Goal: Task Accomplishment & Management: Use online tool/utility

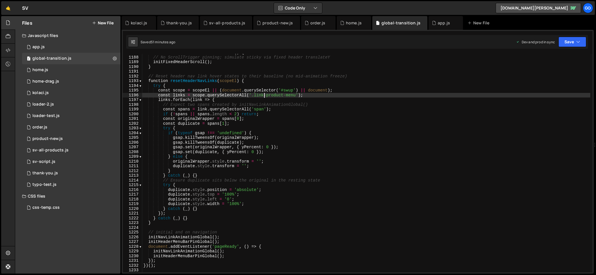
type textarea "})();"
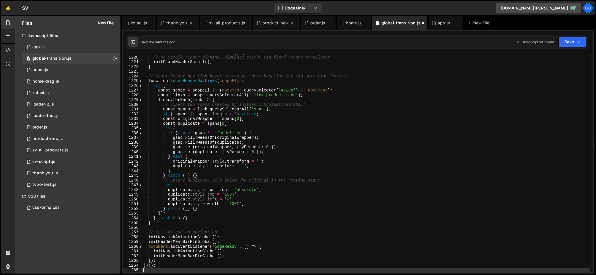
scroll to position [5772, 0]
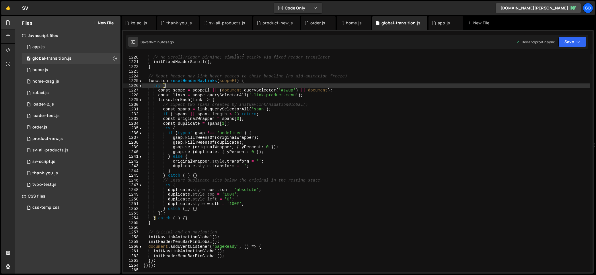
click at [311, 85] on div "function initHeaderMenuBarPinGlobal ( ) { // No ScrollTrigger pinning; simulate…" at bounding box center [366, 164] width 448 height 228
type textarea "})();"
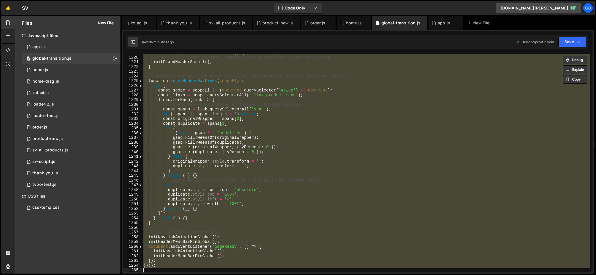
paste textarea
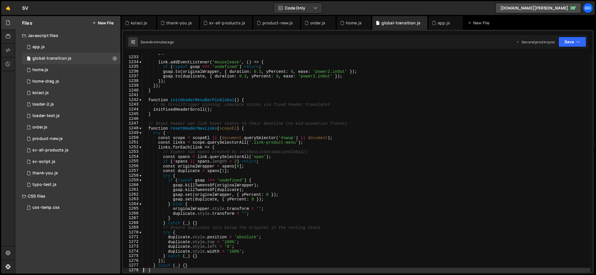
click at [270, 85] on div "}) ; link . addEventListener ( 'mouseleave' , ( ) => { if ( typeof gsap === 'un…" at bounding box center [366, 164] width 448 height 228
type textarea "});"
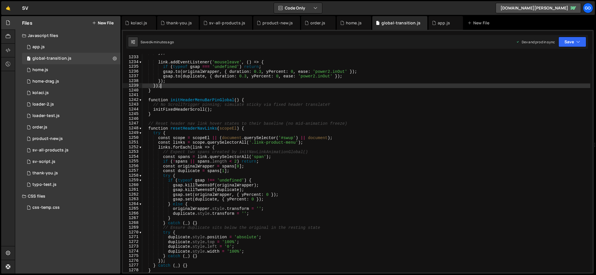
paste textarea
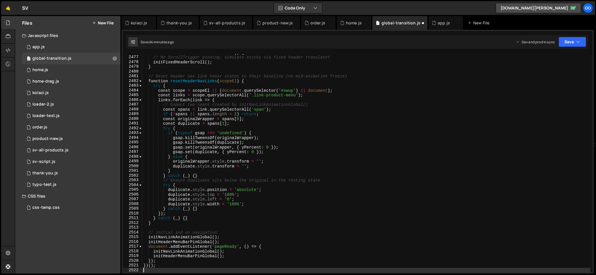
type textarea "})();"
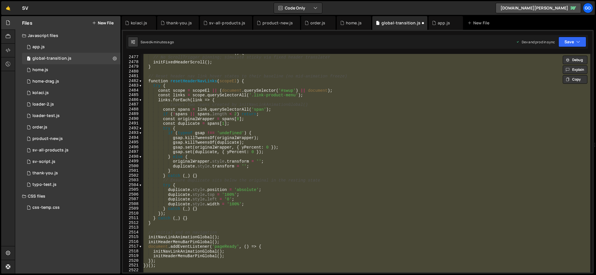
paste textarea
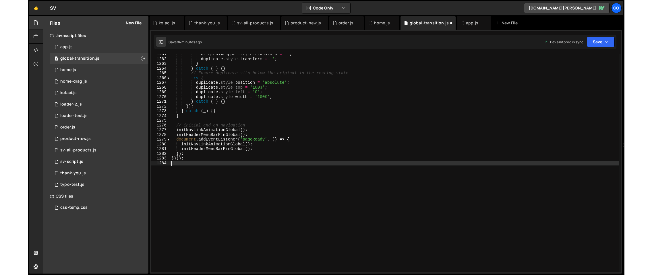
scroll to position [5969, 0]
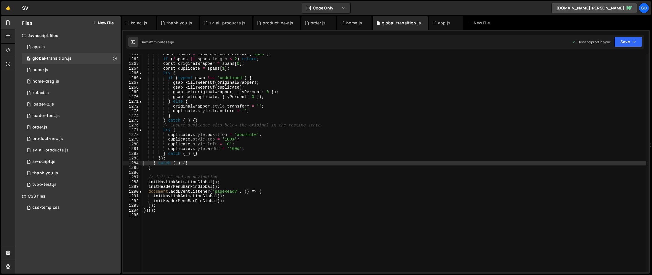
click at [218, 102] on div "const spans = link . querySelectorAll ( 'span' ) ; if ( ! spans || spans . leng…" at bounding box center [394, 166] width 504 height 228
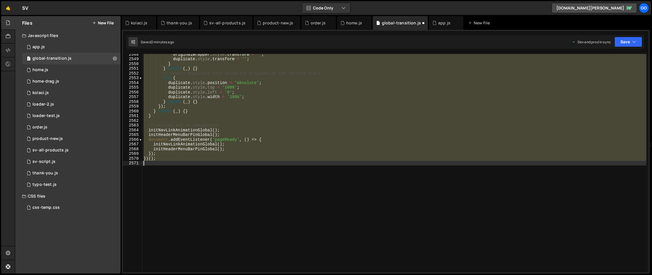
scroll to position [9187, 0]
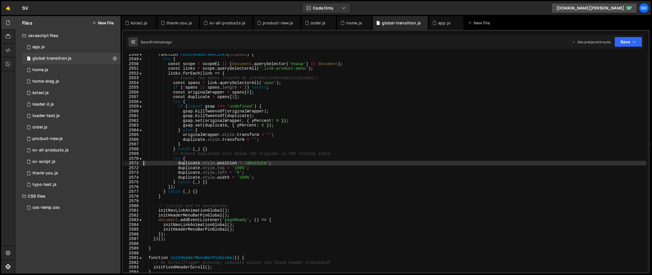
click at [245, 107] on div "function resetHeaderNavLinks ( scopeEl ) { try { const scope = scopeEl || ( doc…" at bounding box center [394, 166] width 504 height 228
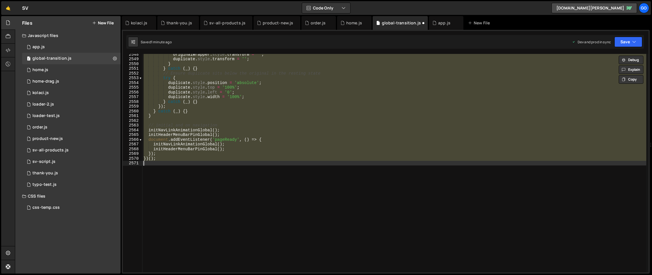
type textarea "});"
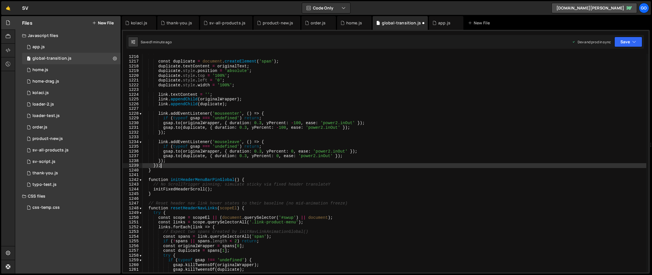
scroll to position [5754, 0]
click at [273, 24] on div "product-new.js" at bounding box center [278, 23] width 30 height 6
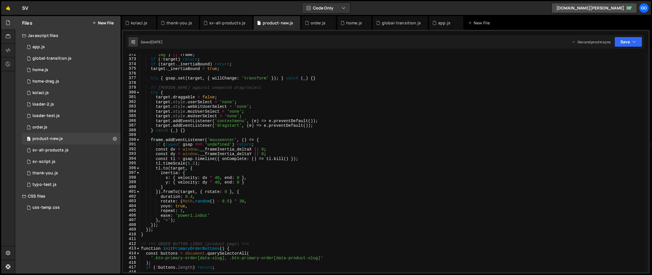
type textarea "try {"
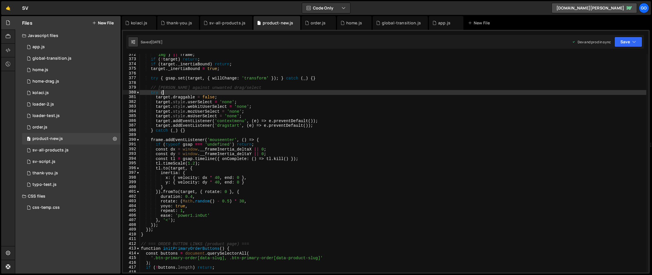
click at [282, 93] on div "'img' ) || frame ; if ( ! target ) return ; if ( target . _inertiaBound ) retur…" at bounding box center [393, 166] width 506 height 228
drag, startPoint x: 352, startPoint y: 24, endPoint x: 348, endPoint y: 32, distance: 8.3
click at [352, 24] on div "home.js" at bounding box center [354, 23] width 16 height 6
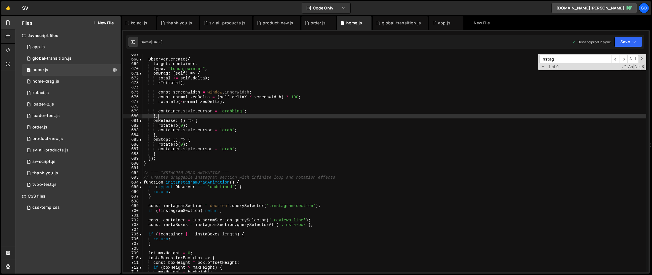
click at [303, 114] on div "Observer . create ({ target : container , type : "touch,pointer" , onDrag : ( s…" at bounding box center [394, 166] width 504 height 228
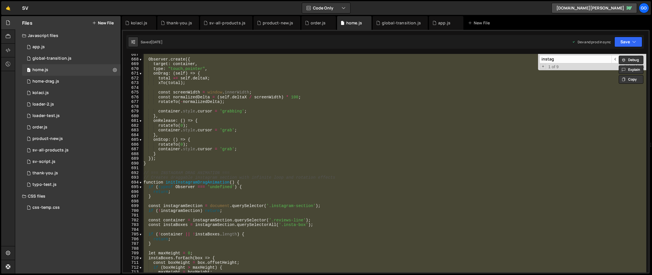
click at [271, 113] on div "Observer . create ({ target : container , type : "touch,pointer" , onDrag : ( s…" at bounding box center [394, 163] width 504 height 219
type textarea "}"
paste textarea
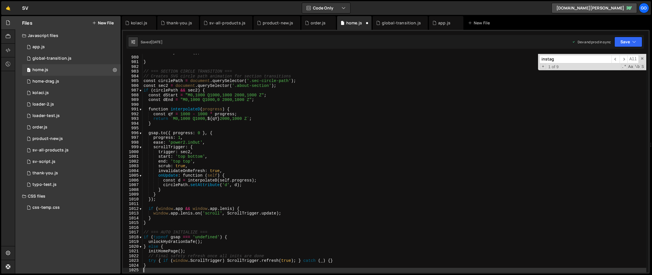
scroll to position [4636, 0]
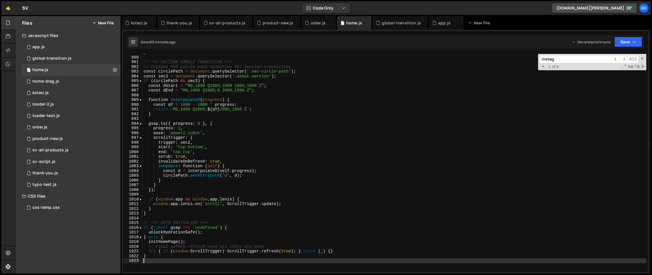
click at [299, 141] on div "} // === SECTION CIRCLE TRANSITION === // Creates SVG circle path animation for…" at bounding box center [394, 164] width 504 height 228
type textarea "trigger: sec2,"
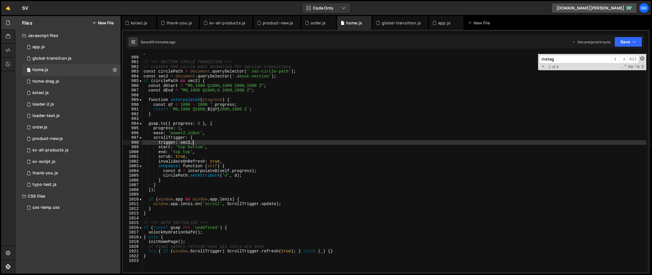
click at [596, 57] on span at bounding box center [642, 59] width 4 height 4
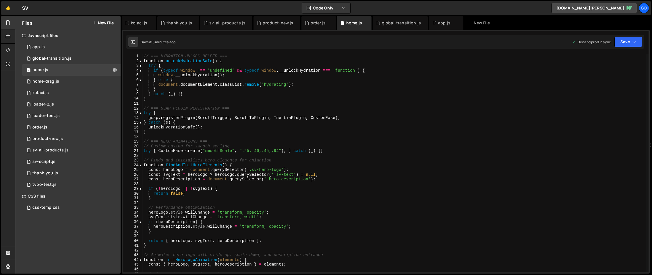
scroll to position [0, 0]
click at [390, 26] on div "global-transition.js" at bounding box center [400, 23] width 55 height 14
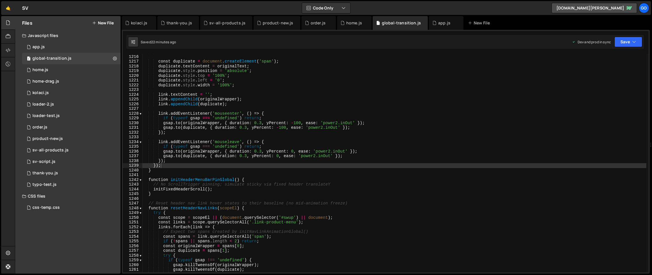
click at [350, 94] on div "originalWrapper . style . position = 'relative' ; const duplicate = document . …" at bounding box center [394, 164] width 504 height 228
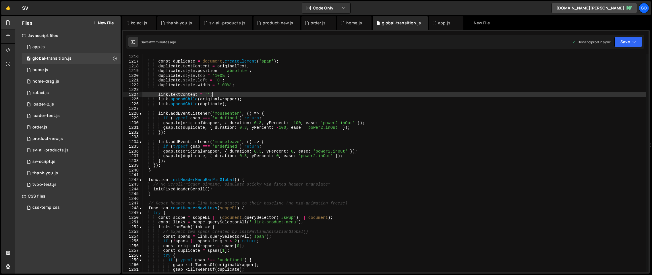
type textarea "})();"
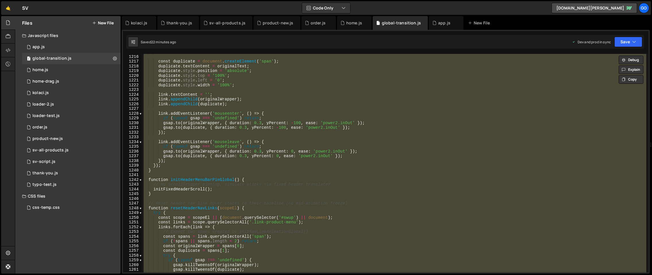
paste textarea
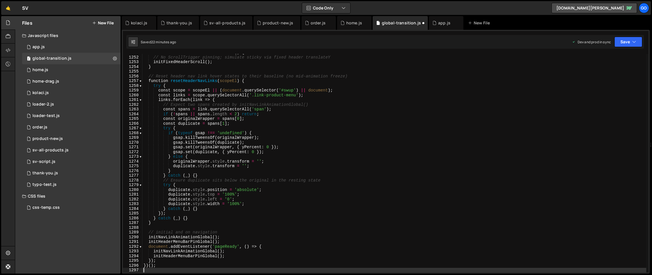
scroll to position [5924, 0]
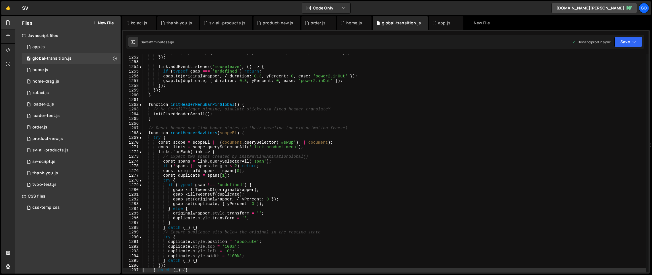
click at [360, 119] on div "gsap . to ( duplicate , { duration : 0.3 , yPercent : - 100 , ease : 'power2.in…" at bounding box center [394, 164] width 504 height 228
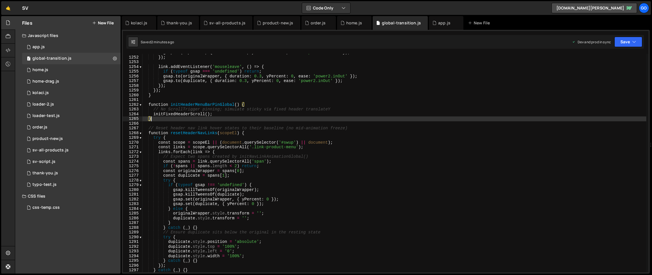
type textarea "})();"
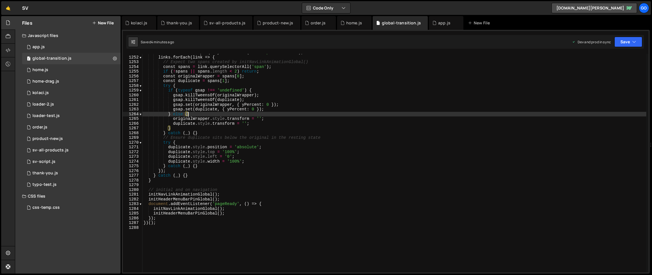
click at [235, 113] on div "const links = scope . querySelectorAll ( '.link-product-menu' ) ; links . forEa…" at bounding box center [394, 164] width 504 height 228
type textarea "})();"
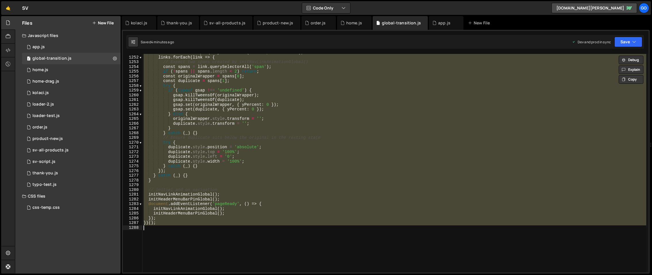
paste textarea
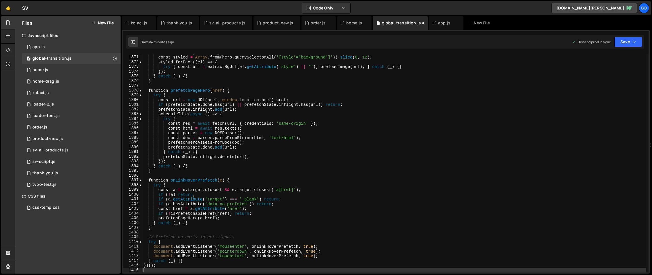
scroll to position [6488, 0]
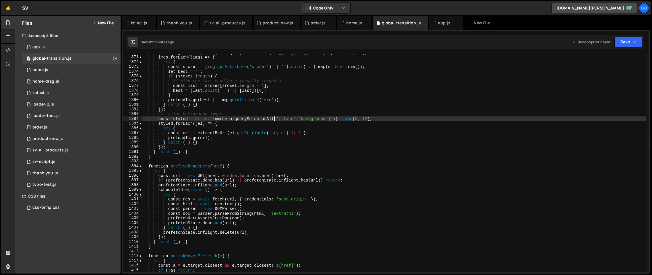
click at [275, 117] on div "const imgs = Array . from ( hero . querySelectorAll ( 'img[src], img[srcset]' )…" at bounding box center [394, 164] width 504 height 228
type textarea "})();"
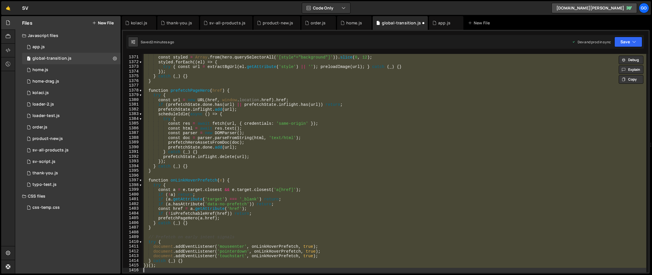
scroll to position [5986, 0]
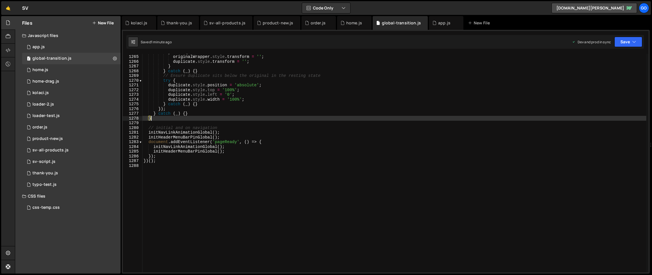
click at [375, 119] on div "} else { originalWrapper . style . transform = '' ; duplicate . style . transfo…" at bounding box center [394, 164] width 504 height 228
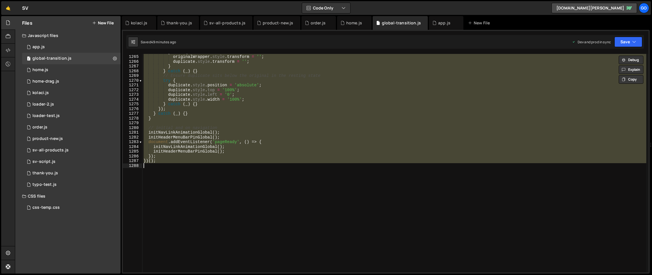
click at [300, 88] on div "} else { originalWrapper . style . transform = '' ; duplicate . style . transfo…" at bounding box center [394, 163] width 504 height 219
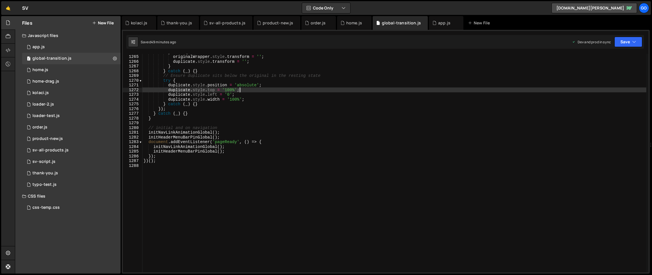
type textarea "})();"
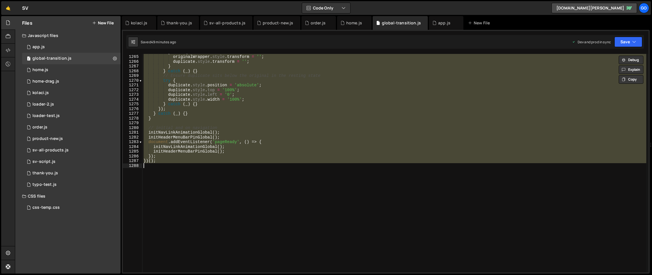
paste textarea
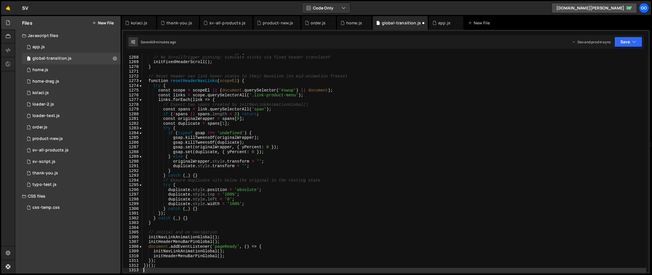
scroll to position [6000, 0]
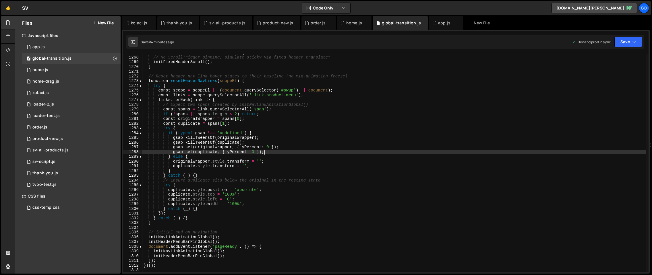
click at [283, 153] on div "function initHeaderMenuBarPinGlobal ( ) { // No ScrollTrigger pinning; simulate…" at bounding box center [394, 164] width 504 height 228
type textarea "})();"
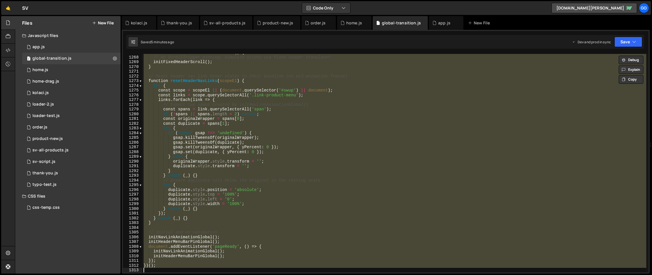
paste textarea
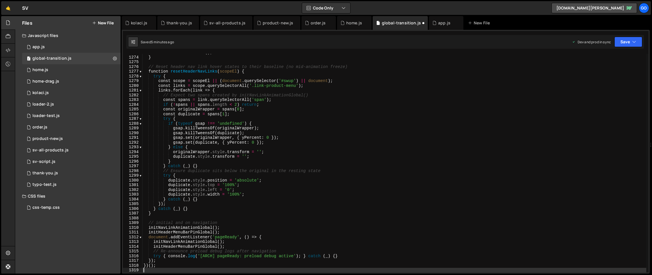
scroll to position [6028, 0]
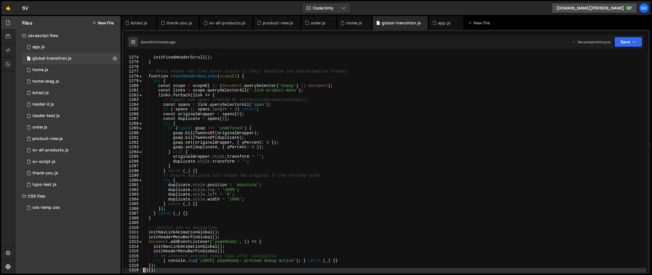
click at [222, 109] on div "// No ScrollTrigger pinning; simulate sticky via fixed header translateY initFi…" at bounding box center [394, 164] width 504 height 228
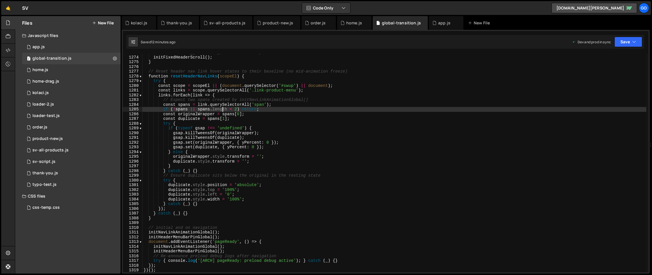
type textarea "})();"
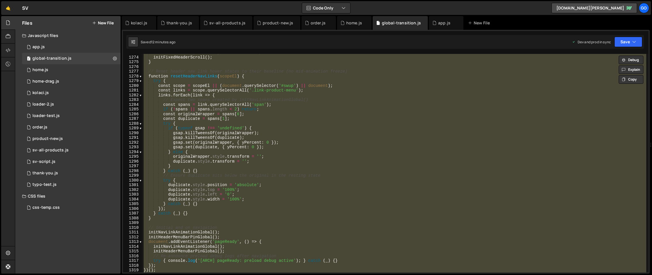
paste textarea
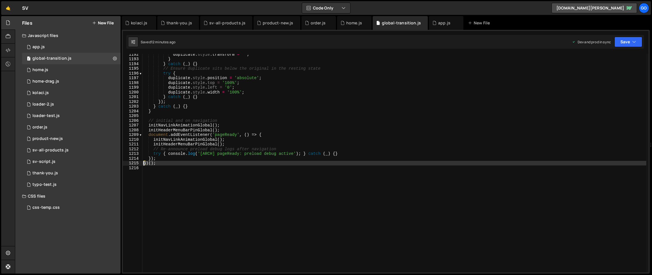
click at [238, 134] on div "duplicate . style . transform = '' ; } } catch ( _ ) { } // Ensure duplicate si…" at bounding box center [394, 166] width 504 height 228
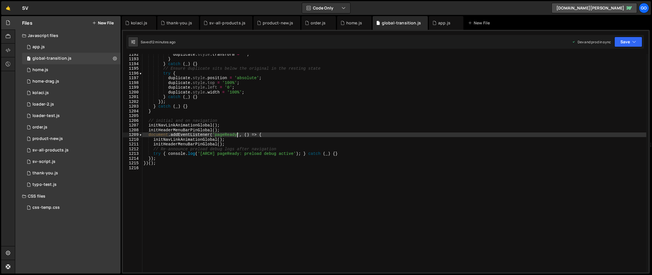
type textarea "})();"
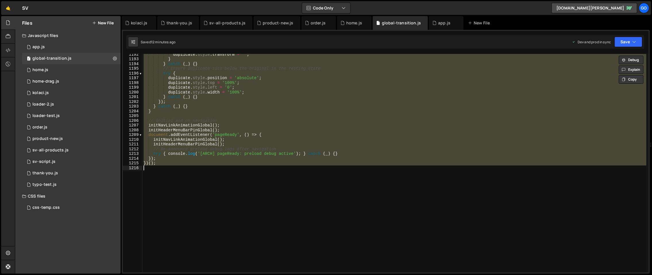
paste textarea
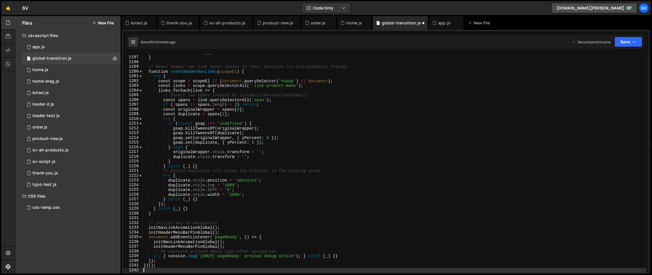
scroll to position [5664, 0]
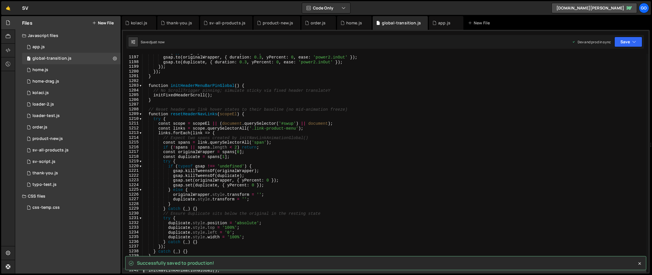
click at [311, 155] on div "if ( typeof gsap === 'undefined' ) return ; gsap . to ( originalWrapper , { dur…" at bounding box center [394, 164] width 504 height 228
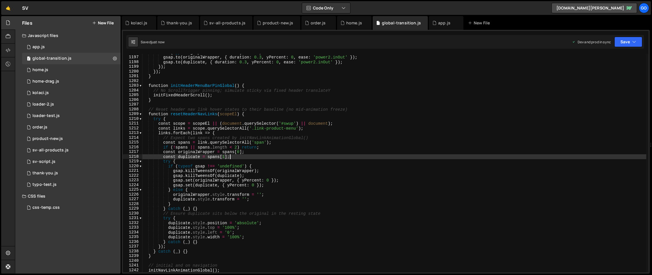
type textarea "})();"
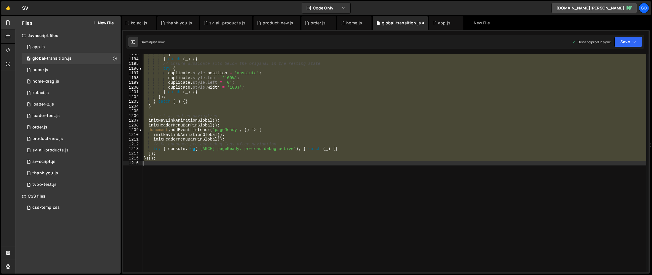
scroll to position [5647, 0]
click at [318, 183] on div "} } catch ( _ ) { } // Ensure duplicate sits below the original in the resting …" at bounding box center [394, 163] width 504 height 219
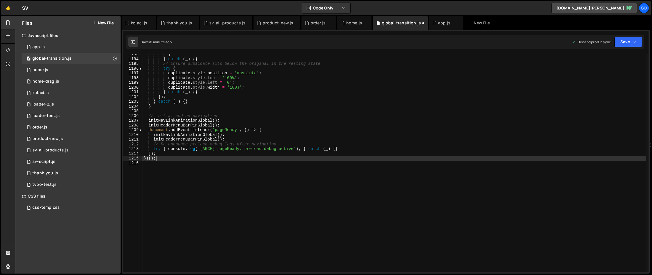
click at [295, 157] on div "} } catch ( _ ) { } // Ensure duplicate sits below the original in the resting …" at bounding box center [394, 166] width 504 height 228
type textarea "})();"
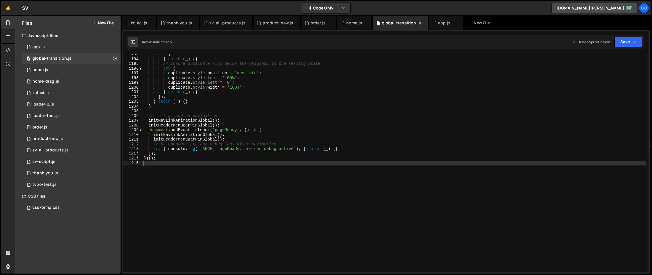
click at [373, 174] on div "} } catch ( _ ) { } // Ensure duplicate sits below the original in the resting …" at bounding box center [394, 166] width 504 height 228
click at [189, 74] on div "} } catch ( _ ) { } // Ensure duplicate sits below the original in the resting …" at bounding box center [394, 166] width 504 height 228
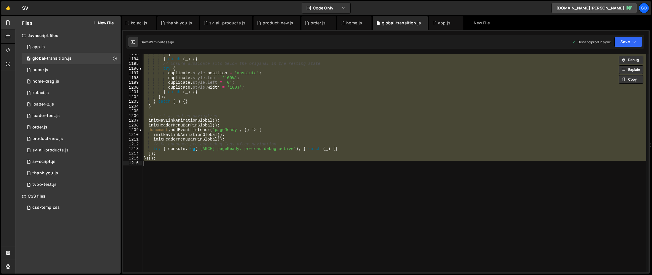
click at [319, 130] on div "} } catch ( _ ) { } // Ensure duplicate sits below the original in the resting …" at bounding box center [394, 163] width 504 height 219
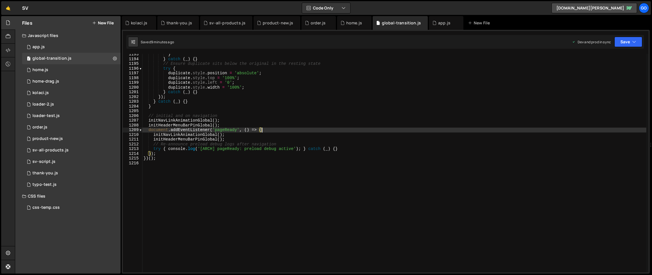
type textarea "})();"
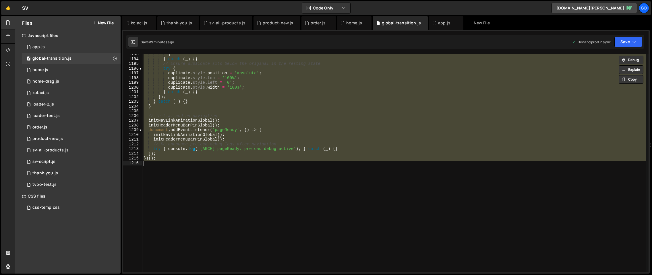
paste textarea
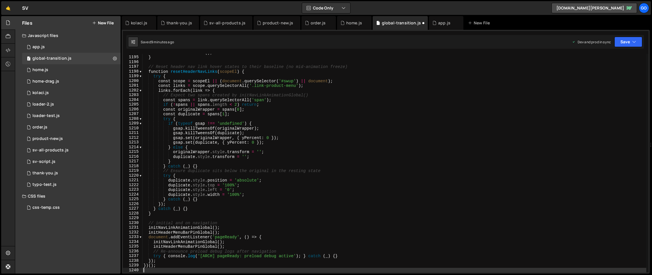
scroll to position [5654, 0]
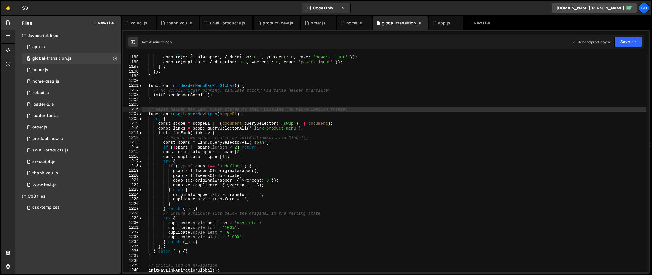
click at [209, 109] on div "if ( typeof gsap === 'undefined' ) return ; gsap . to ( originalWrapper , { dur…" at bounding box center [394, 164] width 504 height 228
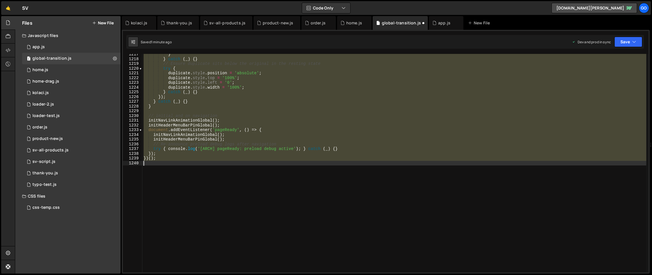
scroll to position [5761, 0]
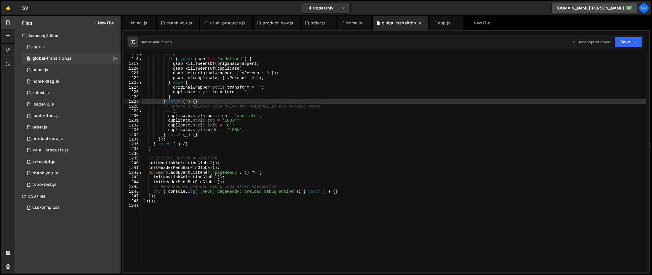
click at [197, 102] on div "try { if ( typeof gsap !== 'undefined' ) { gsap . killTweensOf ( originalWrappe…" at bounding box center [394, 166] width 504 height 228
type textarea "})();"
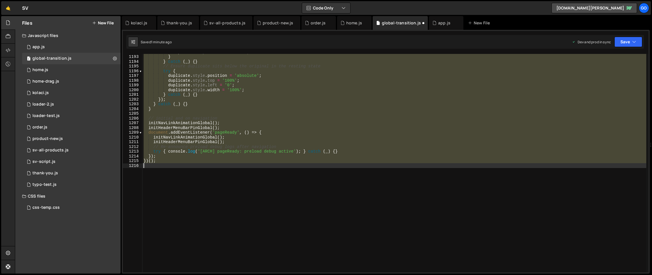
scroll to position [5645, 0]
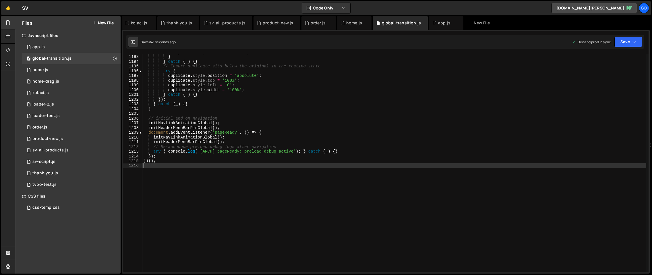
click at [315, 102] on div "duplicate . style . transform = '' ; } } catch ( _ ) { } // Ensure duplicate si…" at bounding box center [394, 164] width 504 height 228
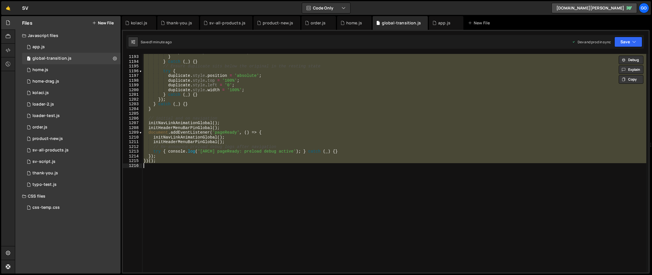
click at [374, 106] on div "duplicate . style . transform = '' ; } } catch ( _ ) { } // Ensure duplicate si…" at bounding box center [394, 163] width 504 height 219
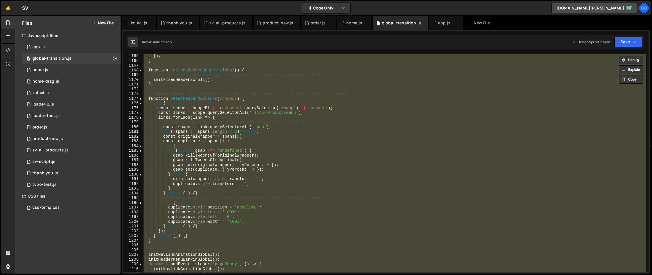
scroll to position [5191, 0]
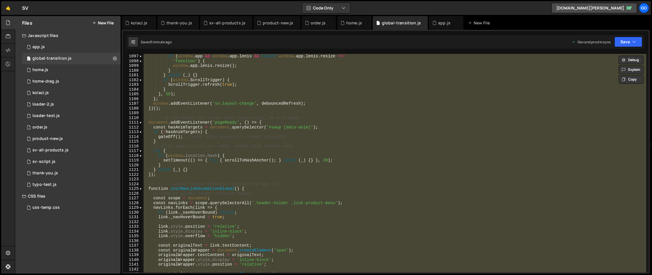
click at [374, 106] on div "if ( window . app && window . app . lenis && typeof window . app . lenis . resi…" at bounding box center [394, 163] width 504 height 219
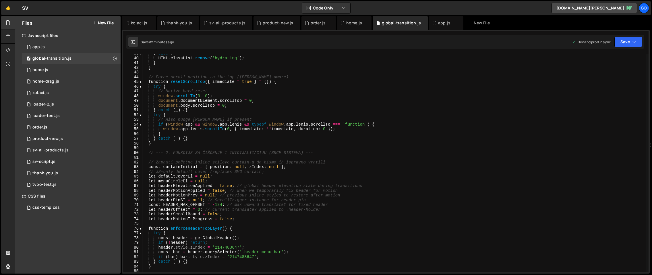
scroll to position [0, 0]
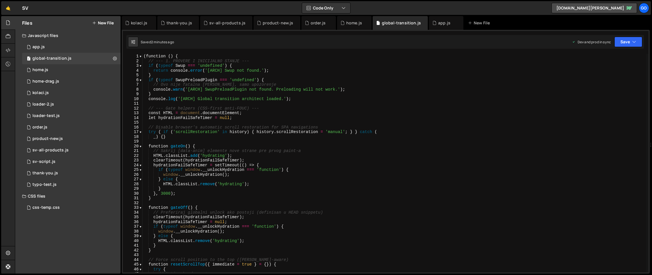
click at [244, 89] on div "( function ( ) { // --- 1. PROVERE I INICIJALNO STANJE --- if ( typeof Swup ===…" at bounding box center [394, 168] width 504 height 228
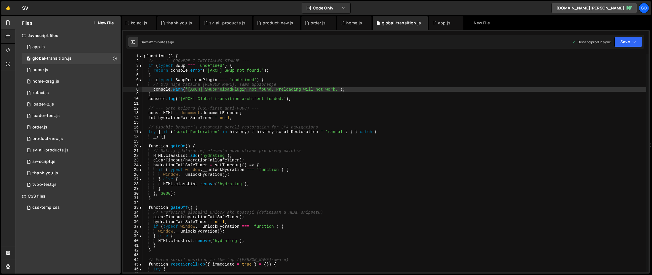
type textarea "})();"
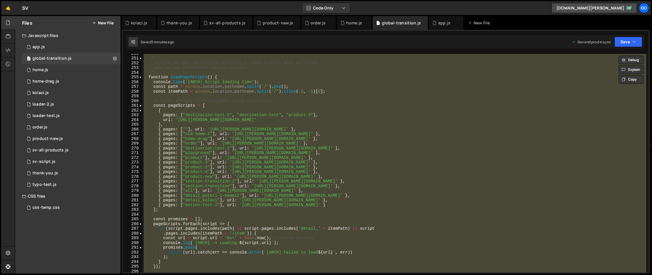
scroll to position [1219, 0]
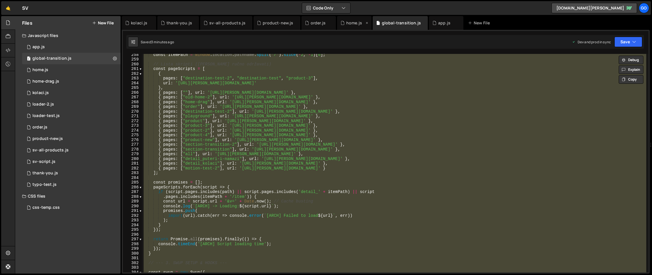
click at [348, 22] on div "home.js" at bounding box center [354, 23] width 16 height 6
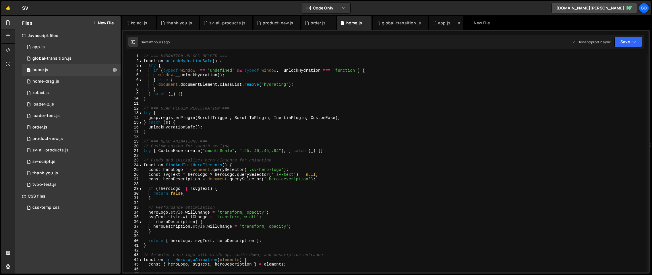
click at [438, 24] on div "app.js" at bounding box center [444, 23] width 12 height 6
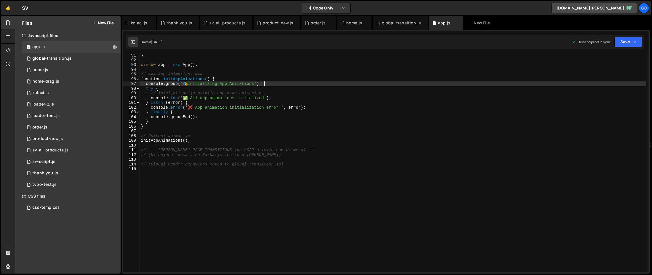
click at [358, 82] on div "} window . app = new App ( ) ; // === App Animations === function initAppAnimat…" at bounding box center [393, 167] width 506 height 228
type textarea "// (Global header behaviors moved to global-transition.js)"
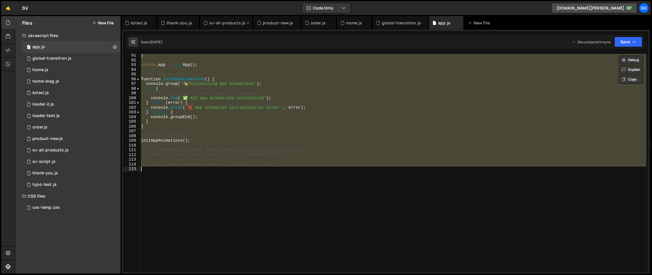
click at [223, 25] on div "sv-all-products.js" at bounding box center [227, 23] width 36 height 6
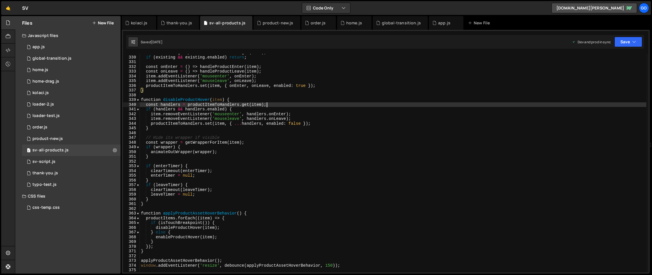
click at [281, 106] on div "const existing = productItemToHandlers . get ( item ) ; if ( existing && existi…" at bounding box center [393, 164] width 506 height 228
type textarea "window.addEventListener('resize', debounce(applyProductAssetHoverBehavior, 150)…"
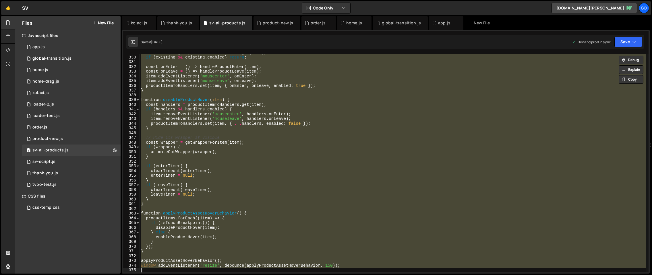
paste textarea
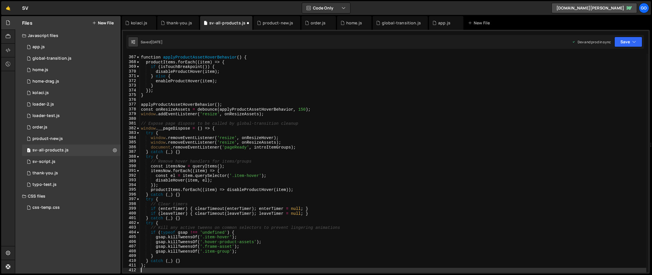
type textarea "gsap.killTweensOf('.hover-product-assets');"
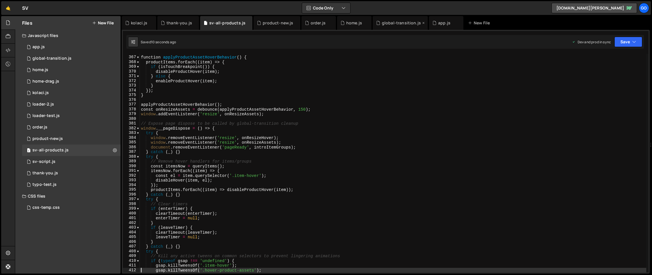
drag, startPoint x: 390, startPoint y: 24, endPoint x: 386, endPoint y: 26, distance: 3.9
click at [390, 24] on div "global-transition.js" at bounding box center [401, 23] width 39 height 6
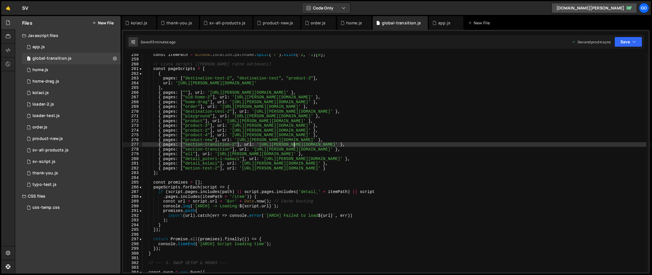
click at [293, 146] on div "const itemPath = window . location . pathname . split ( '/' ) . slice ( - 2 , -…" at bounding box center [394, 166] width 504 height 228
type textarea "})();"
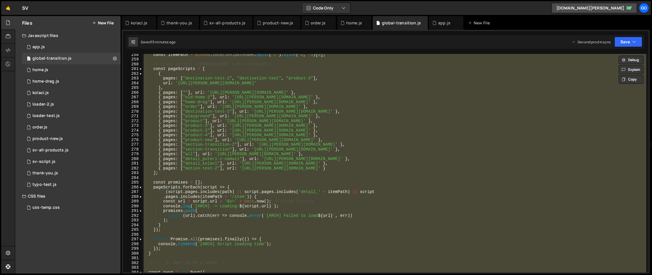
paste textarea
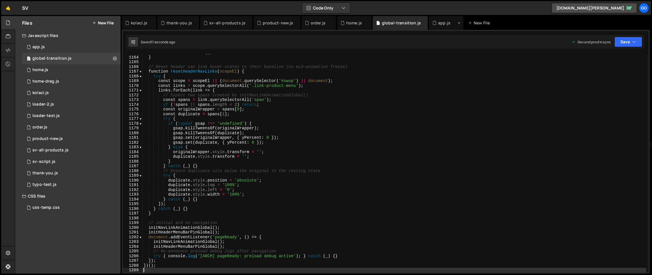
click at [438, 24] on div "app.js" at bounding box center [444, 23] width 12 height 6
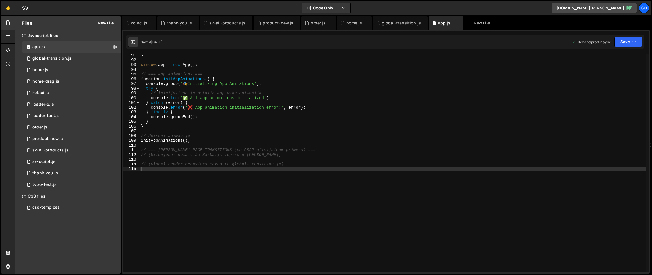
click at [377, 115] on div "} window . app = new App ( ) ; // === App Animations === function initAppAnimat…" at bounding box center [393, 167] width 506 height 228
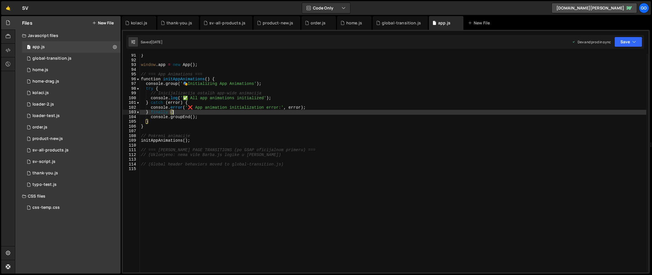
type textarea "// (Global header behaviors moved to global-transition.js)"
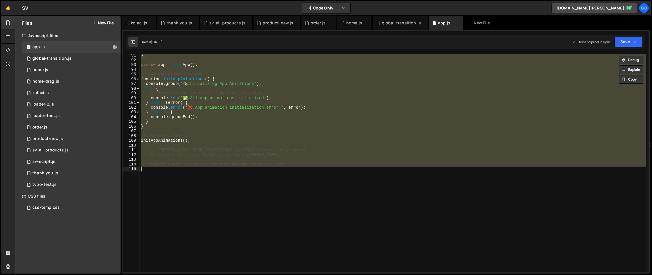
paste textarea
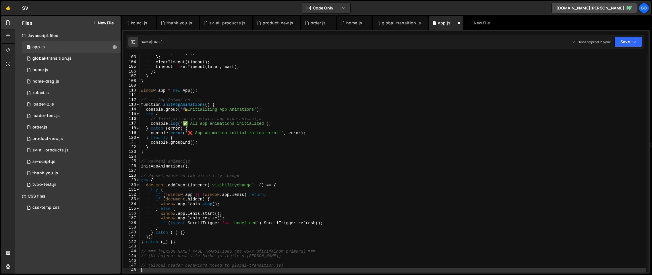
scroll to position [482, 0]
type textarea "});"
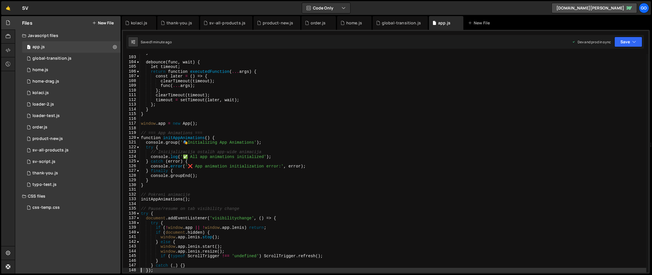
click at [324, 117] on div "} debounce ( func , wait ) { let timeout ; return function executedFunction ( .…" at bounding box center [393, 164] width 506 height 228
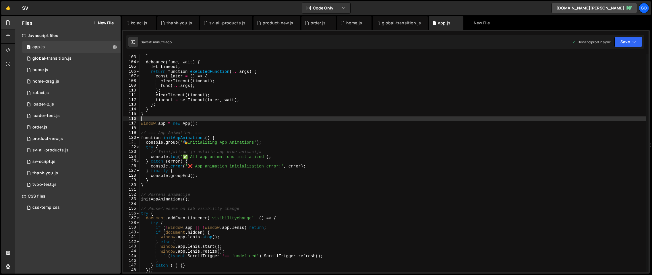
type textarea "// (Global header behaviors moved to global-transition.js)"
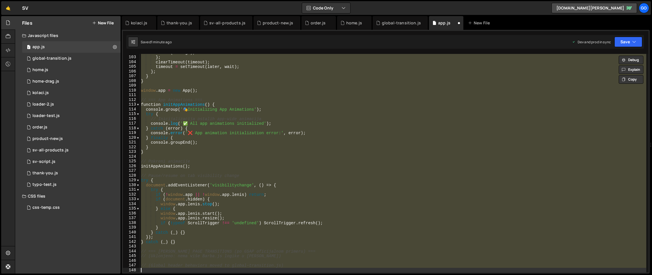
scroll to position [433, 0]
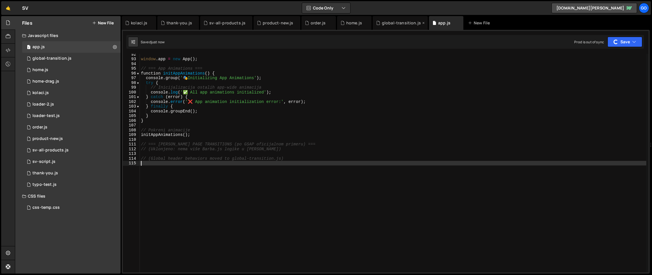
click at [398, 23] on div "global-transition.js" at bounding box center [401, 23] width 39 height 6
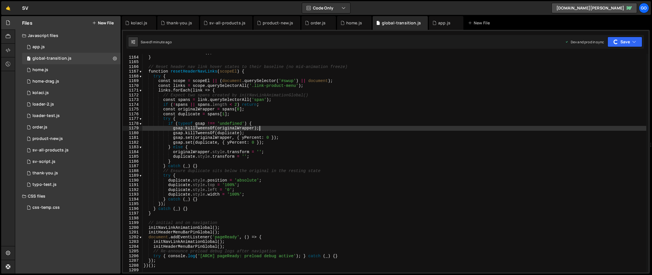
click at [398, 127] on div "initFixedHeaderScroll ( ) ; } // Reset header nav link hover states to their ba…" at bounding box center [394, 164] width 504 height 228
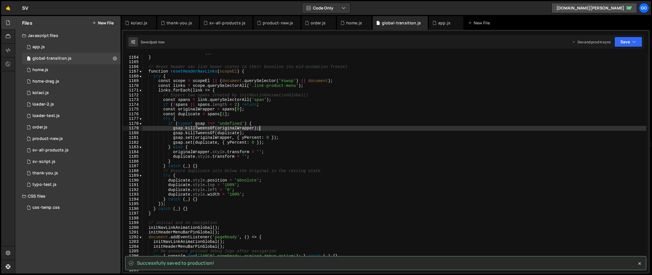
type textarea "})();"
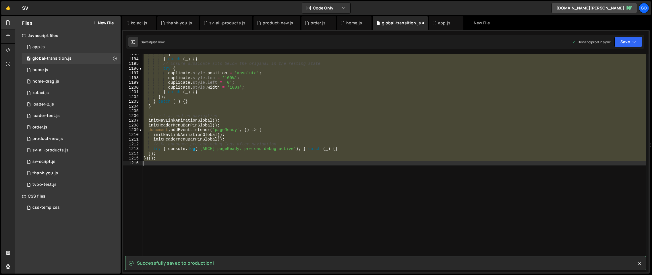
scroll to position [5647, 0]
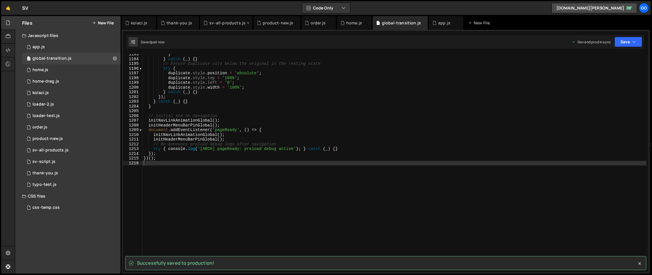
click at [223, 24] on div "sv-all-products.js" at bounding box center [227, 23] width 36 height 6
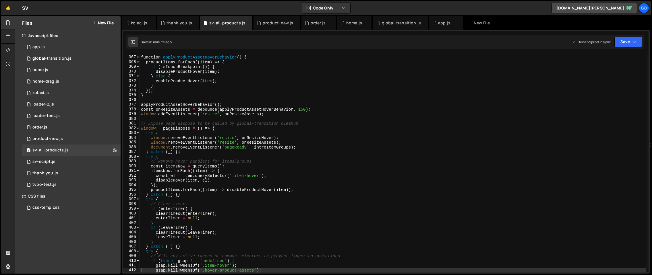
click at [278, 123] on div "function applyProductAssetHoverBehavior ( ) { productItems . forEach (( item ) …" at bounding box center [393, 164] width 506 height 228
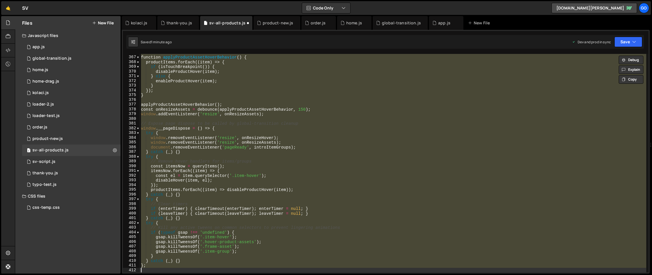
type textarea "window.addEventListener('resize', debounce(applyProductAssetHoverBehavior, 150)…"
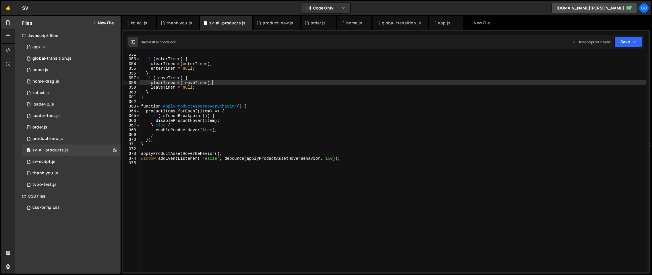
click at [235, 84] on div "if ( enterTimer ) { clearTimeout ( enterTimer ) ; enterTimer = null ; } if ( le…" at bounding box center [393, 166] width 506 height 228
type textarea "window.addEventListener('resize', debounce(applyProductAssetHoverBehavior, 150)…"
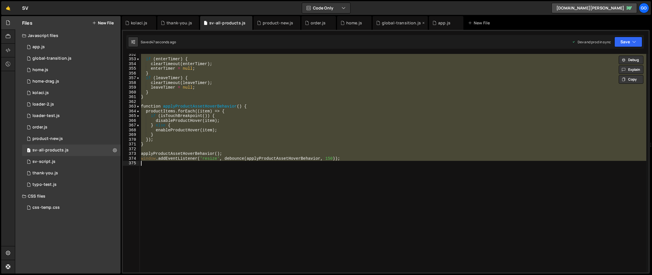
drag, startPoint x: 395, startPoint y: 24, endPoint x: 359, endPoint y: 83, distance: 69.5
click at [395, 24] on div "global-transition.js" at bounding box center [401, 23] width 39 height 6
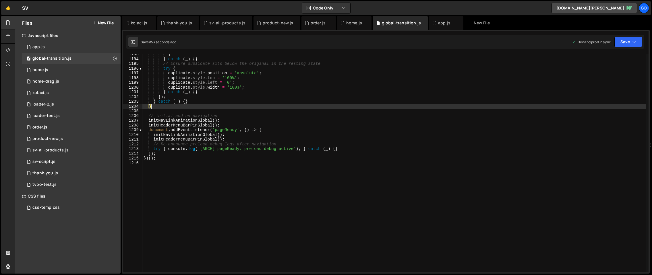
click at [348, 106] on div "} } catch ( _ ) { } // Ensure duplicate sits below the original in the resting …" at bounding box center [394, 166] width 504 height 228
type textarea "})();"
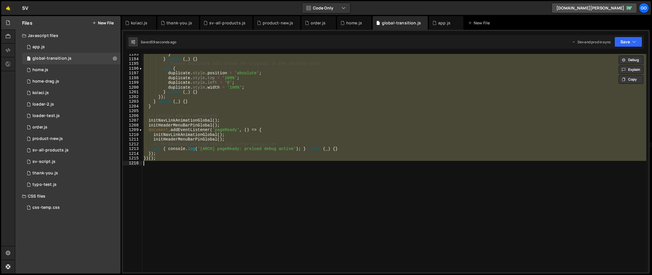
drag, startPoint x: 436, startPoint y: 24, endPoint x: 393, endPoint y: 115, distance: 101.2
click at [438, 24] on div "app.js" at bounding box center [444, 23] width 12 height 6
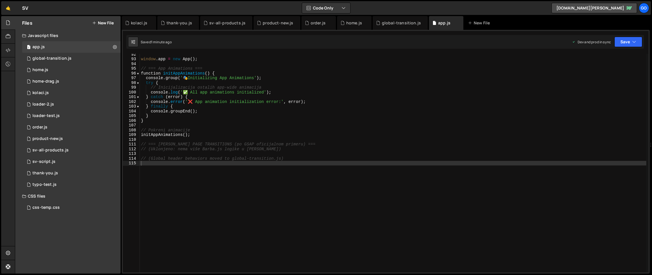
click at [387, 119] on div "window . app = new App ( ) ; // === App Animations === function initAppAnimatio…" at bounding box center [393, 166] width 506 height 228
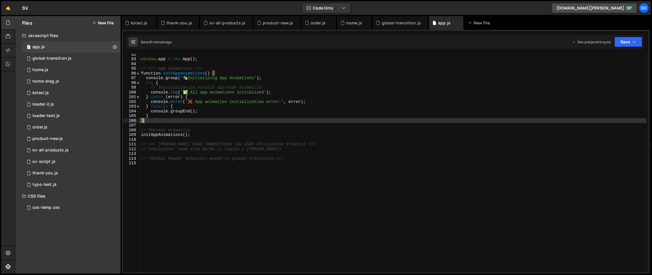
type textarea "// (Global header behaviors moved to global-transition.js)"
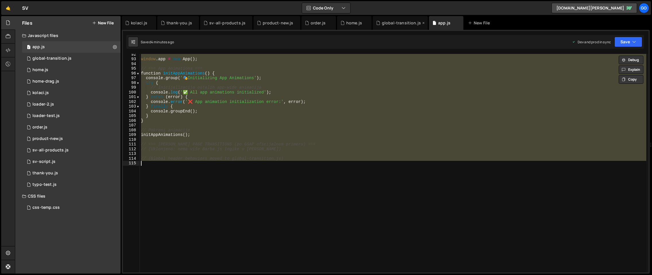
click at [391, 23] on div "global-transition.js" at bounding box center [401, 23] width 39 height 6
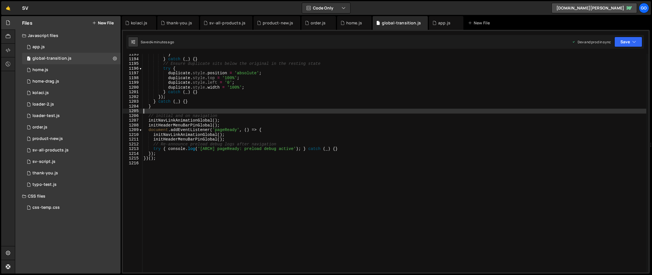
click at [333, 113] on div "} } catch ( _ ) { } // Ensure duplicate sits below the original in the resting …" at bounding box center [394, 166] width 504 height 228
type textarea "})();"
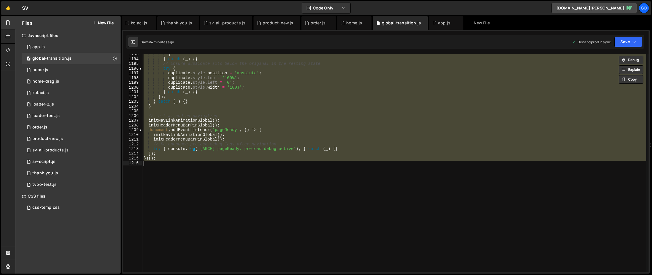
paste textarea
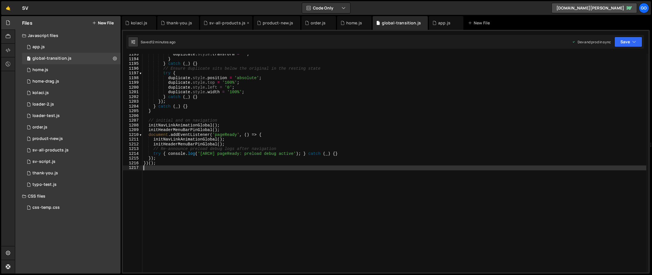
click at [215, 22] on div "sv-all-products.js" at bounding box center [227, 23] width 36 height 6
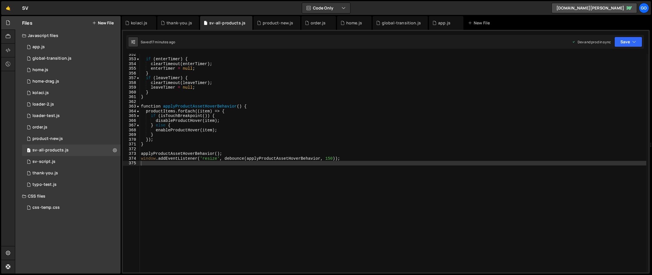
click at [261, 96] on div "if ( enterTimer ) { clearTimeout ( enterTimer ) ; enterTimer = null ; } if ( le…" at bounding box center [393, 166] width 506 height 228
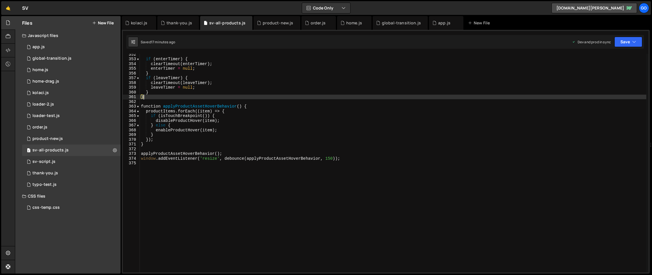
type textarea "window.addEventListener('resize', debounce(applyProductAssetHoverBehavior, 150)…"
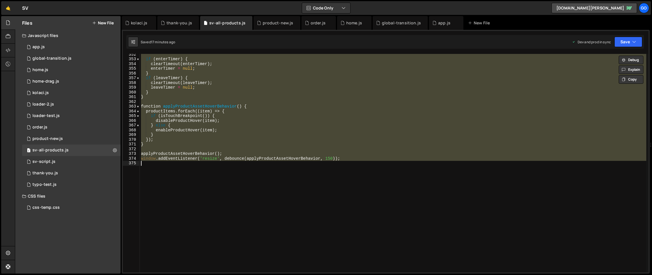
paste textarea
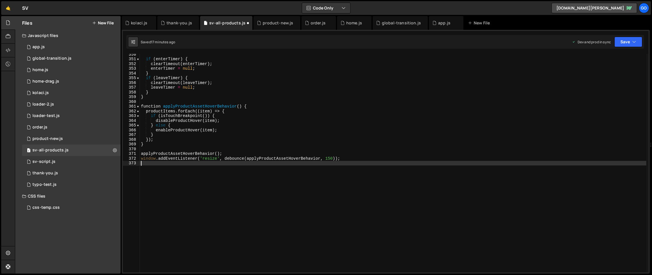
scroll to position [1655, 0]
click at [198, 96] on div "if ( enterTimer ) { clearTimeout ( enterTimer ) ; enterTimer = null ; } if ( le…" at bounding box center [393, 166] width 506 height 228
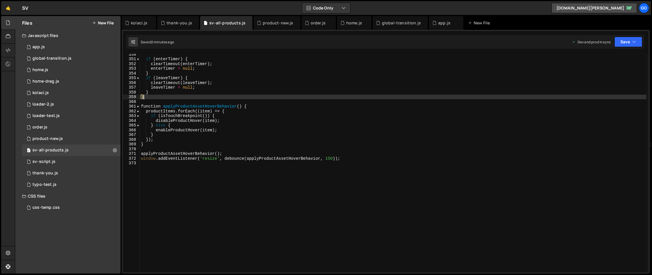
type textarea "window.addEventListener('resize', debounce(applyProductAssetHoverBehavior, 150)…"
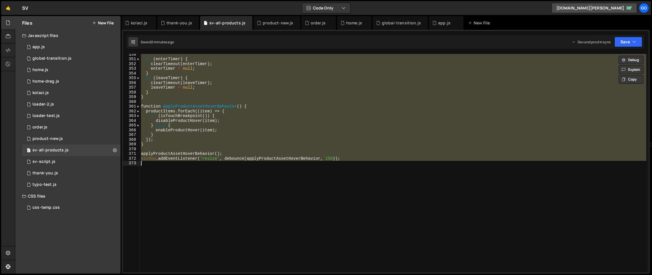
paste textarea
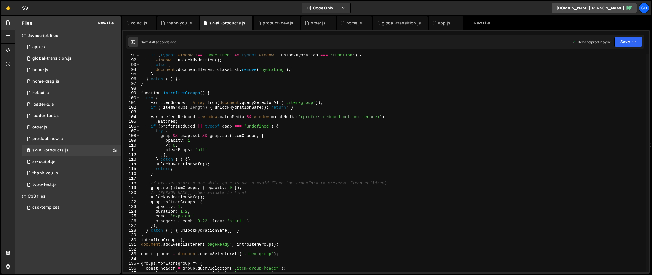
scroll to position [427, 0]
click at [224, 124] on div "if ( typeof window !== 'undefined' && typeof window . __unlockHydration === 'fu…" at bounding box center [393, 167] width 506 height 228
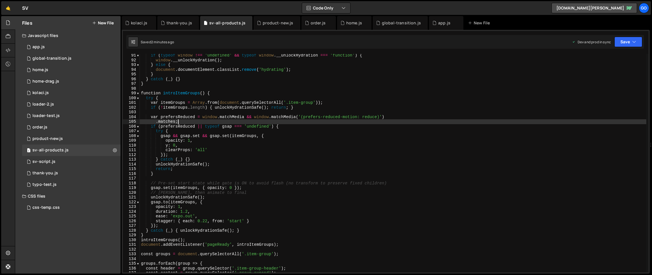
type textarea "window.addEventListener('resize', debounce(applyProductAssetHoverBehavior, 150)…"
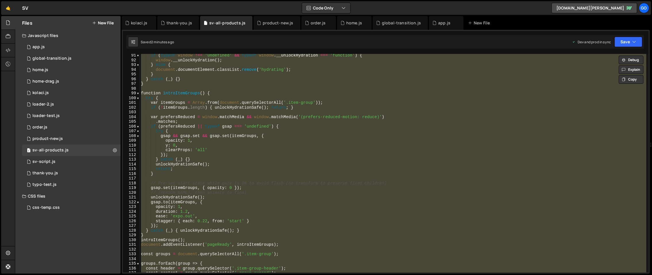
paste textarea
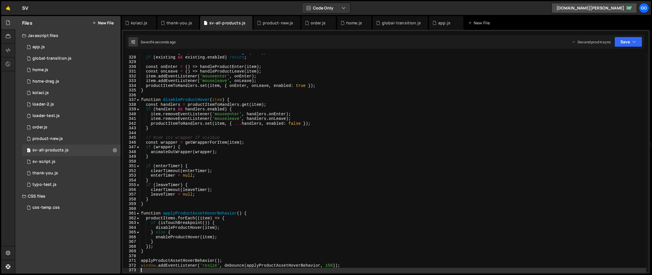
click at [260, 103] on div "const existing = productItemToHandlers . get ( item ) ; if ( existing && existi…" at bounding box center [393, 164] width 506 height 228
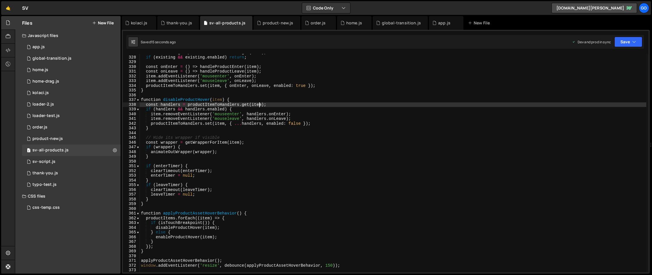
type textarea "window.addEventListener('resize', debounce(applyProductAssetHoverBehavior, 150)…"
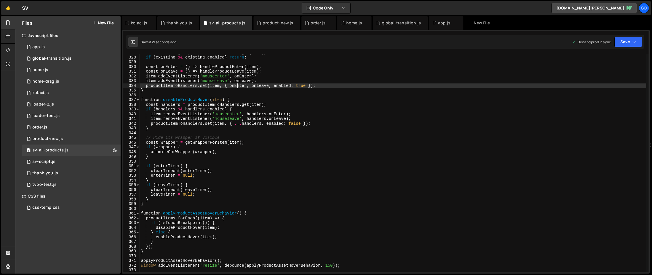
click at [237, 86] on div "const existing = productItemToHandlers . get ( item ) ; if ( existing && existi…" at bounding box center [393, 164] width 506 height 228
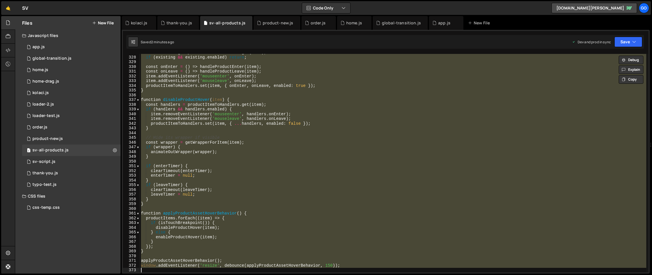
click at [277, 168] on div "const existing = productItemToHandlers . get ( item ) ; if ( existing && existi…" at bounding box center [393, 163] width 506 height 219
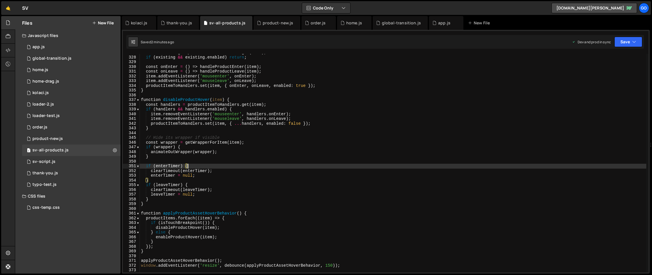
type textarea "window.addEventListener('resize', debounce(applyProductAssetHoverBehavior, 150)…"
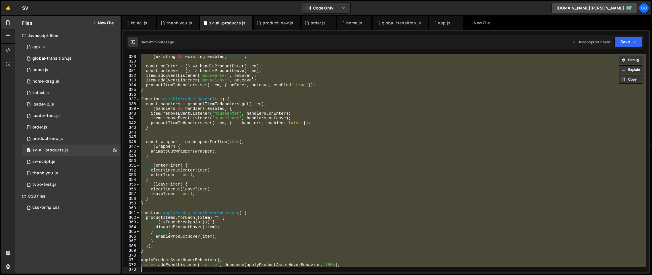
scroll to position [1548, 0]
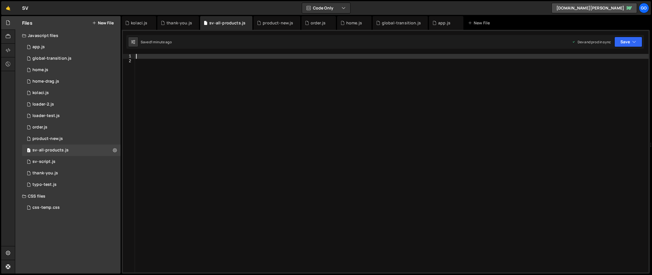
click at [232, 89] on div at bounding box center [392, 168] width 514 height 228
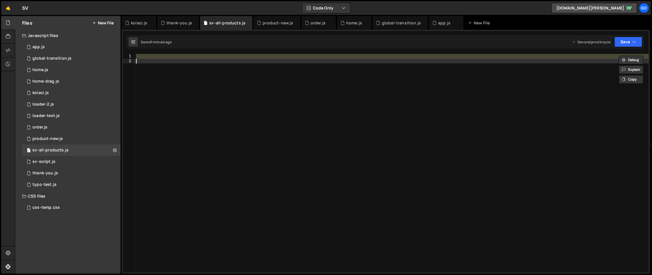
paste textarea
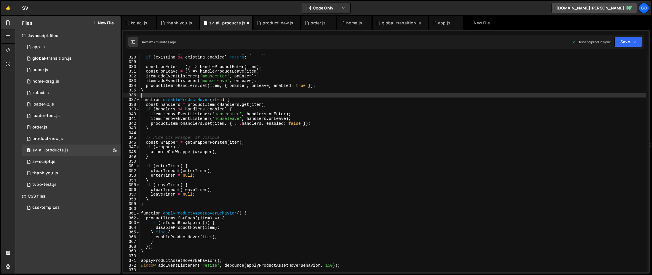
click at [271, 96] on div "const existing = productItemToHandlers . get ( item ) ; if ( existing && existi…" at bounding box center [393, 164] width 506 height 228
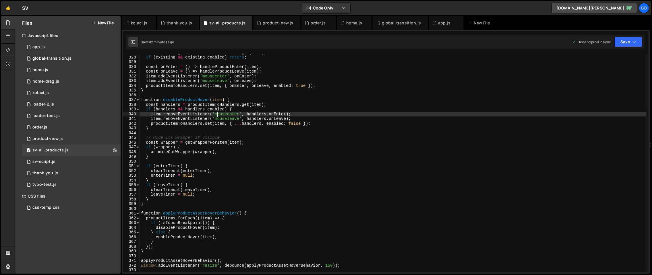
click at [216, 113] on div "const existing = productItemToHandlers . get ( item ) ; if ( existing && existi…" at bounding box center [393, 164] width 506 height 228
type textarea "window.addEventListener('resize', debounce(applyProductAssetHoverBehavior, 150)…"
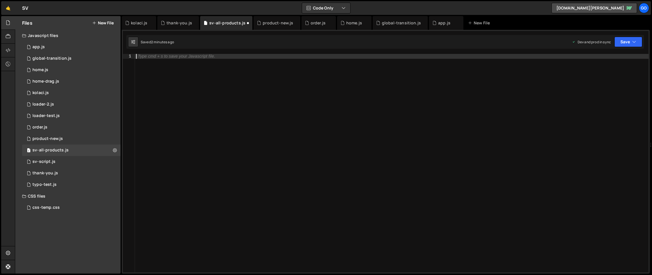
type textarea "window.addEventListener('resize', debounce(applyProductAssetHoverBehavior, 150)…"
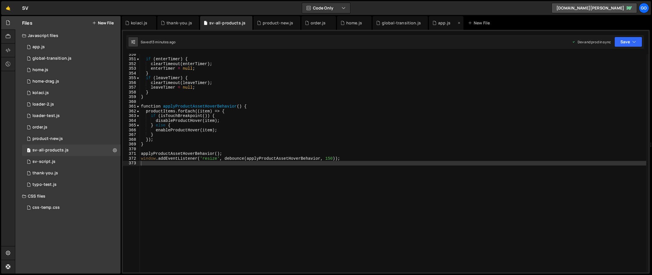
click at [442, 27] on div "app.js" at bounding box center [446, 23] width 34 height 14
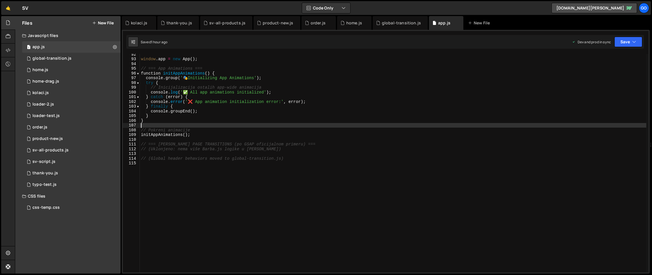
click at [381, 127] on div "window . app = new App ( ) ; // === App Animations === function initAppAnimatio…" at bounding box center [393, 166] width 506 height 228
type textarea "// (Global header behaviors moved to global-transition.js)"
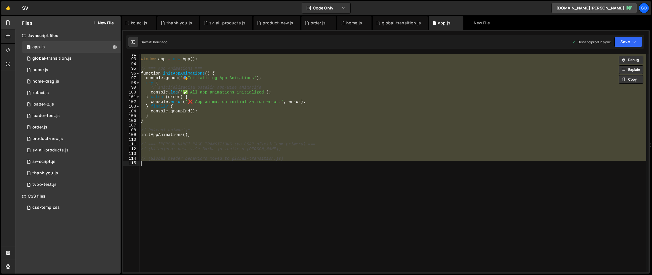
paste textarea
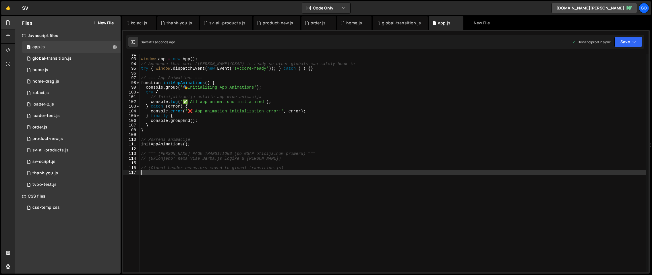
drag, startPoint x: 394, startPoint y: 24, endPoint x: 390, endPoint y: 63, distance: 39.5
click at [394, 24] on div "global-transition.js" at bounding box center [401, 23] width 39 height 6
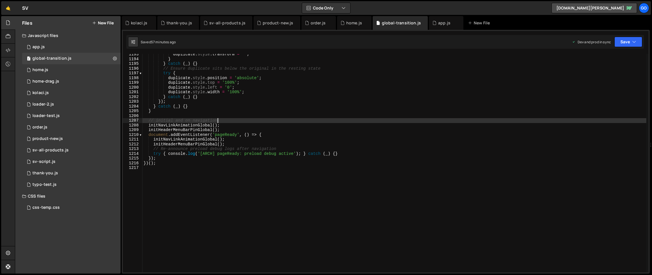
click at [356, 119] on div "duplicate . style . transform = '' ; } } catch ( _ ) { } // Ensure duplicate si…" at bounding box center [394, 166] width 504 height 228
type textarea "})();"
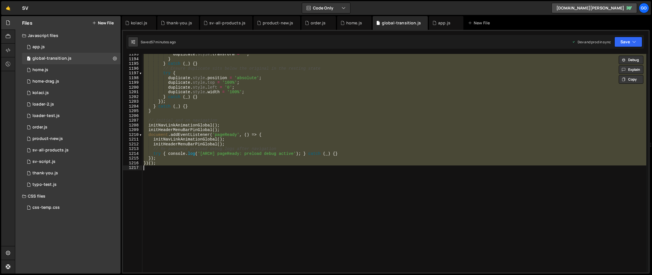
paste textarea
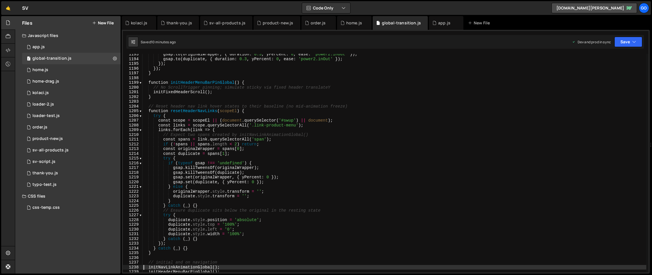
click at [208, 127] on div "gsap . to ( originalWrapper , { duration : 0.3 , yPercent : 0 , ease : 'power2.…" at bounding box center [394, 166] width 504 height 228
type textarea "const links = scope.querySelectorAll('.link-product-menu');"
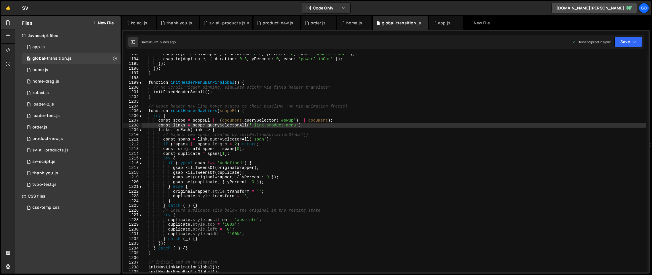
click at [212, 24] on div "sv-all-products.js" at bounding box center [227, 23] width 36 height 6
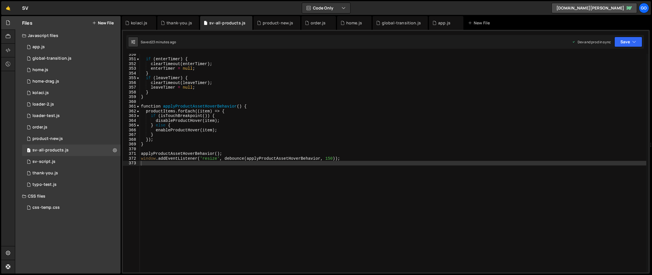
click at [307, 123] on div "if ( enterTimer ) { clearTimeout ( enterTimer ) ; enterTimer = null ; } if ( le…" at bounding box center [393, 166] width 506 height 228
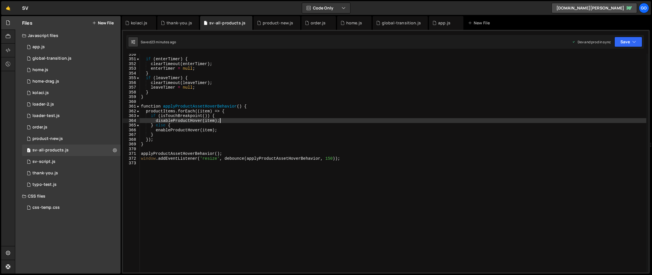
type textarea "window.addEventListener('resize', debounce(applyProductAssetHoverBehavior, 150)…"
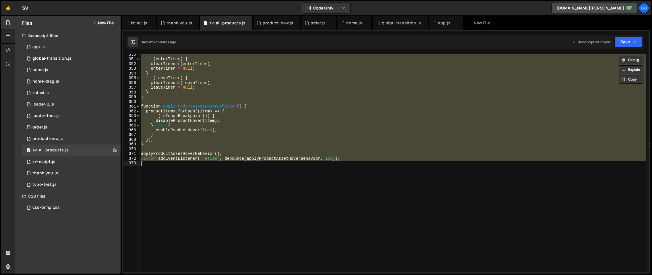
paste textarea
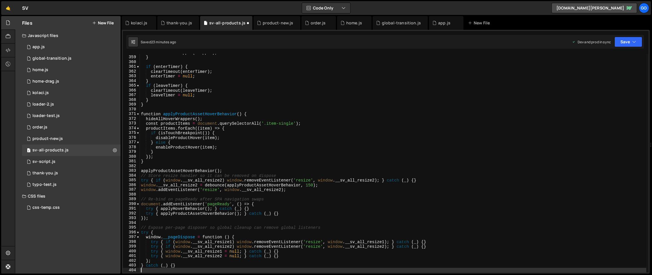
type textarea "window.__pageDispose = function () {"
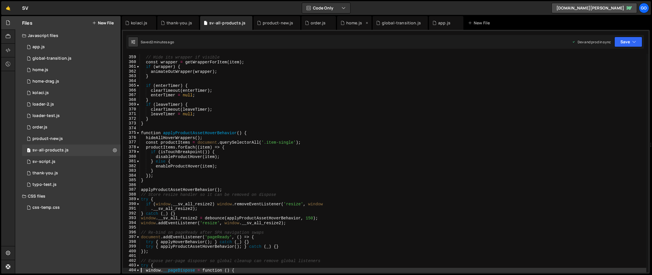
click at [342, 24] on div "home.js" at bounding box center [352, 23] width 24 height 6
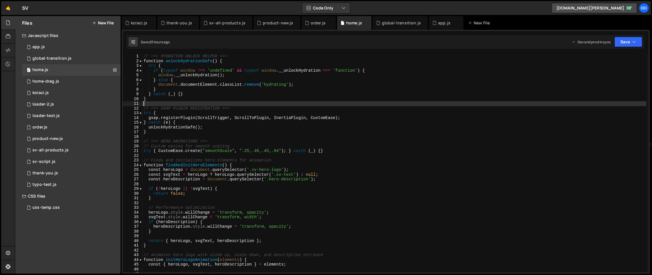
click at [334, 104] on div "// === HYDRATION UNLOCK HELPER === function unlockHydrationSafe ( ) { try { if …" at bounding box center [394, 168] width 504 height 228
type textarea "}"
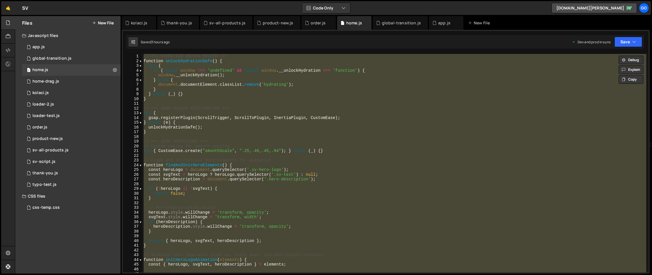
paste textarea
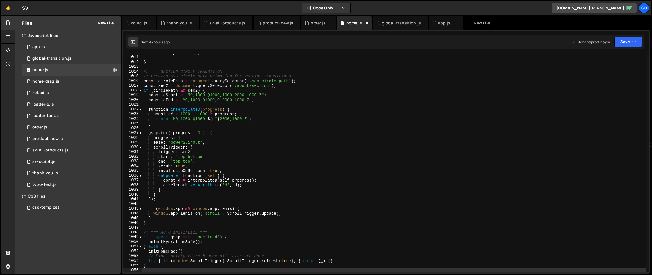
type textarea "scrub: true,"
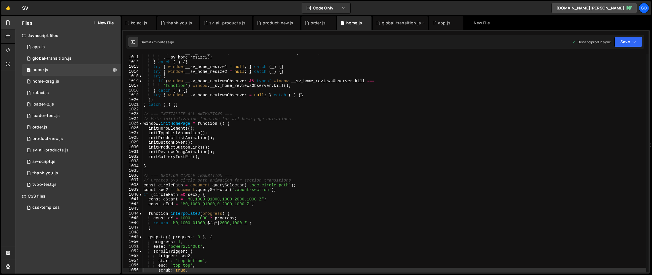
click at [391, 27] on div "global-transition.js" at bounding box center [400, 23] width 55 height 14
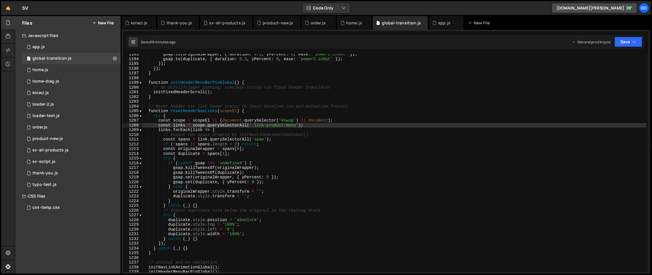
click at [365, 99] on div "gsap . to ( originalWrapper , { duration : 0.3 , yPercent : 0 , ease : 'power2.…" at bounding box center [394, 166] width 504 height 228
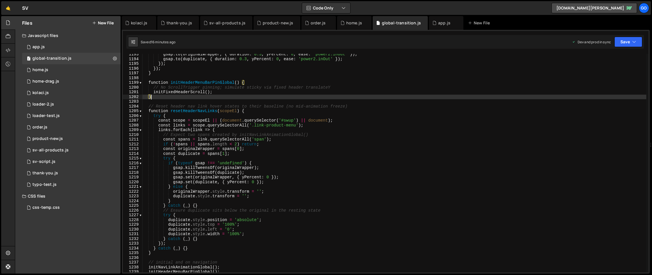
type textarea "})();"
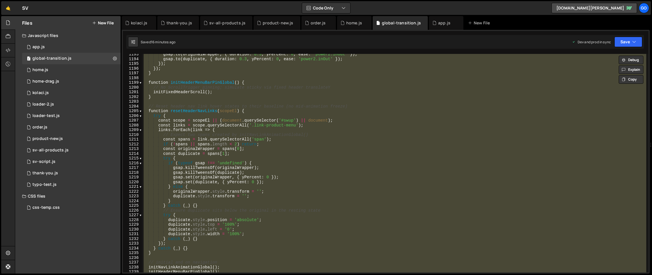
paste textarea
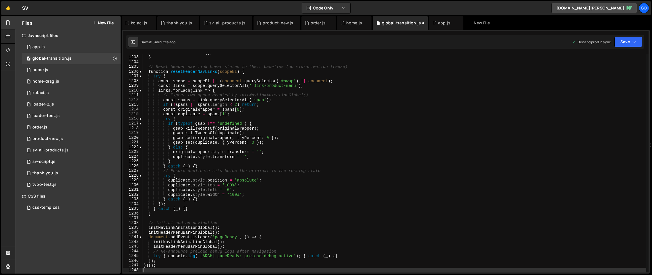
scroll to position [5692, 0]
type textarea "initNavLinkAnimationGlobal();"
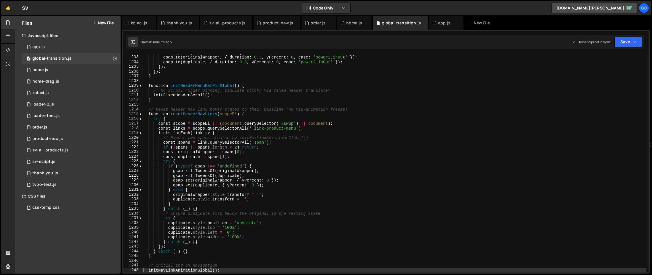
scroll to position [5692, 0]
drag, startPoint x: 136, startPoint y: 25, endPoint x: 217, endPoint y: 84, distance: 100.6
click at [136, 25] on div "kolaci.js" at bounding box center [139, 23] width 16 height 6
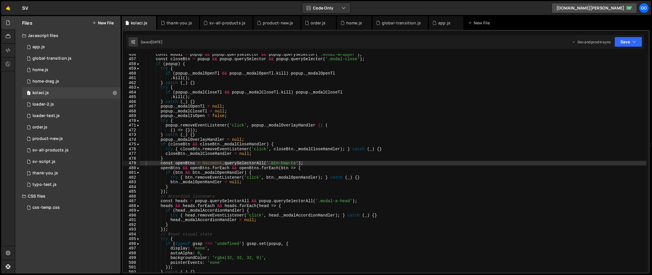
click at [268, 115] on div "const modal = popup && popup . querySelector && popup . querySelector ( '.modal…" at bounding box center [393, 166] width 506 height 228
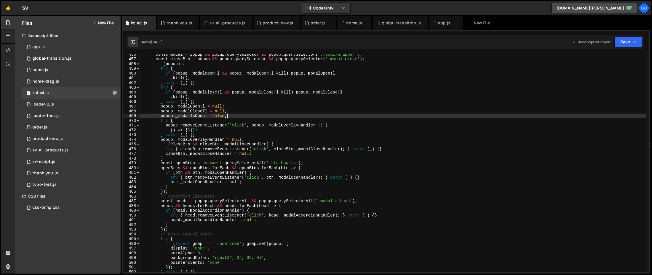
type textarea "} catch (_) {}"
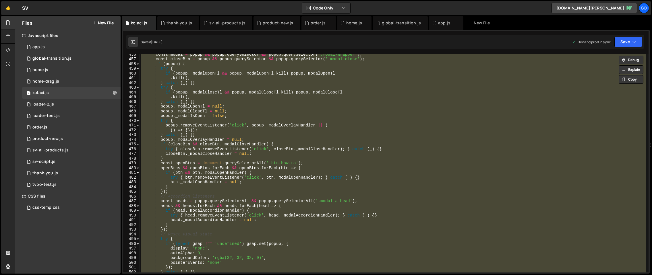
paste textarea
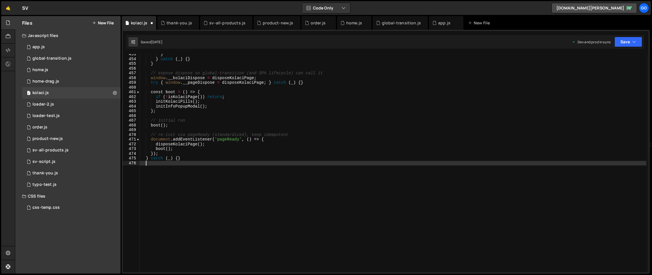
scroll to position [2143, 0]
type textarea "try { closeBtn.removeEventListener('click', closeBtn._modalCloseHandler); } cat…"
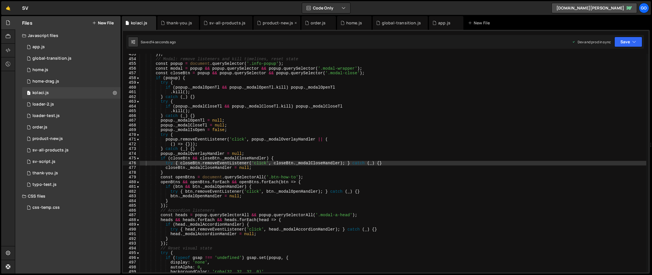
click at [280, 23] on div "product-new.js" at bounding box center [278, 23] width 30 height 6
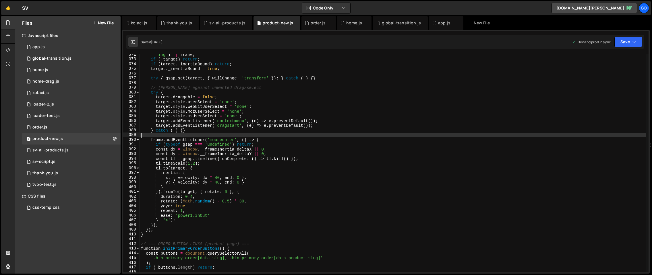
click at [278, 133] on div "'img' ) || frame ; if ( ! target ) return ; if ( target . _inertiaBound ) retur…" at bounding box center [393, 166] width 506 height 228
type textarea "console.log('📄 Product-4.js loaded and ready');"
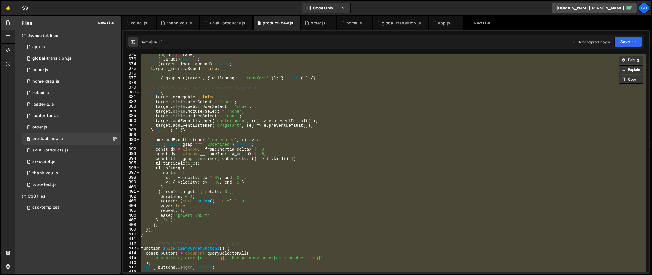
paste textarea
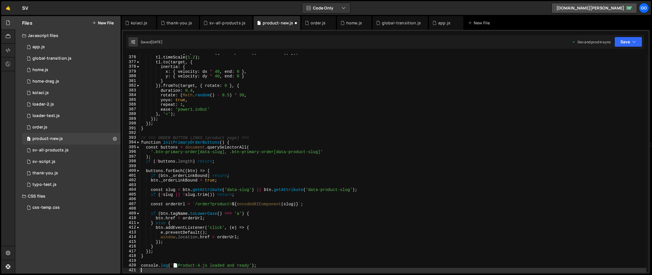
scroll to position [1780, 0]
type textarea "if (btn._orderLinkBound) return;"
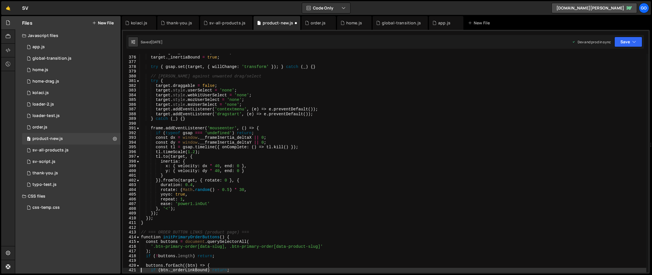
scroll to position [1775, 0]
click at [391, 27] on div "global-transition.js" at bounding box center [400, 23] width 55 height 14
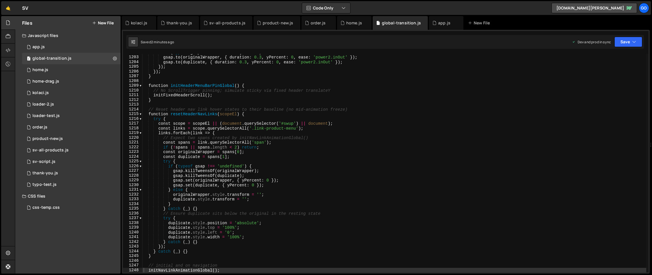
click at [364, 110] on div "if ( typeof gsap === 'undefined' ) return ; gsap . to ( originalWrapper , { dur…" at bounding box center [394, 164] width 504 height 228
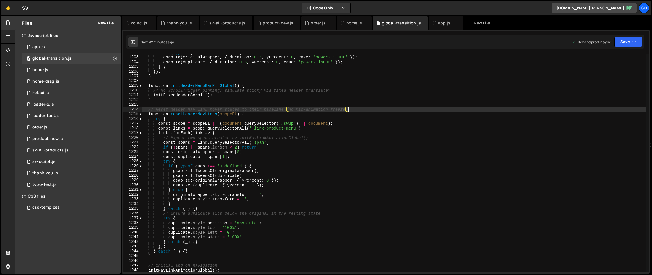
type textarea "})();"
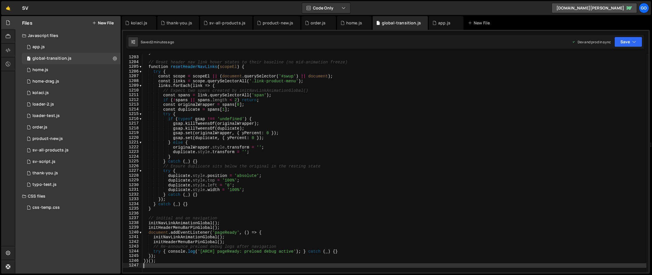
click at [367, 107] on div "} // Reset header nav link hover states to their baseline (no mid-animation fre…" at bounding box center [394, 164] width 504 height 228
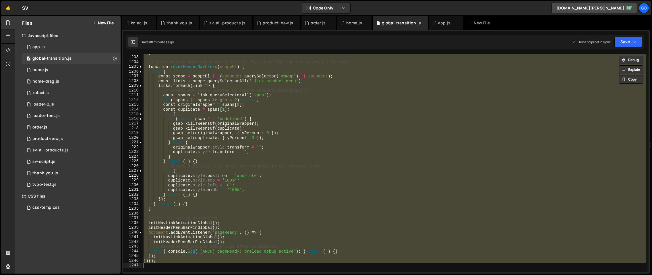
click at [333, 114] on div "} // Reset header nav link hover states to their baseline (no mid-animation fre…" at bounding box center [394, 163] width 504 height 219
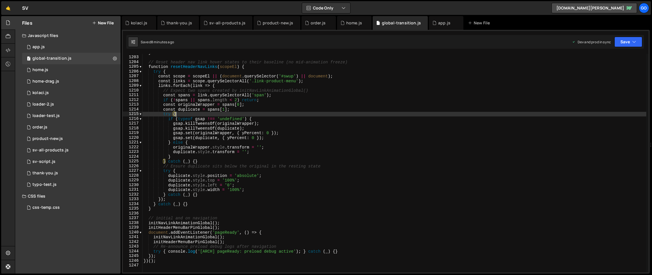
type textarea "})();"
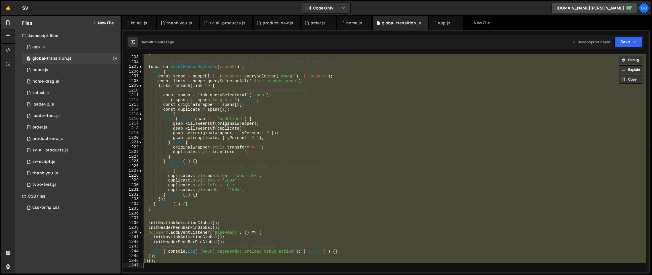
paste textarea
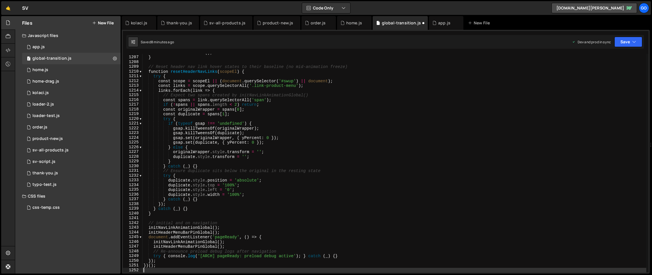
scroll to position [5711, 0]
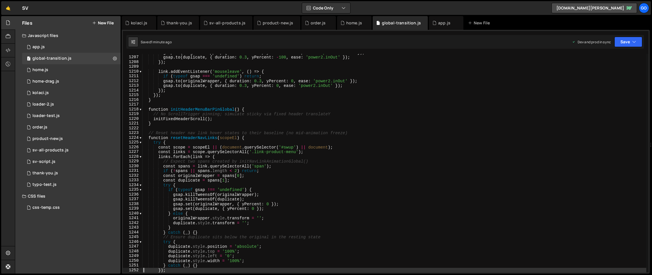
click at [288, 137] on div "gsap . to ( originalWrapper , { duration : 0.3 , yPercent : - 100 , ease : 'pow…" at bounding box center [394, 164] width 504 height 228
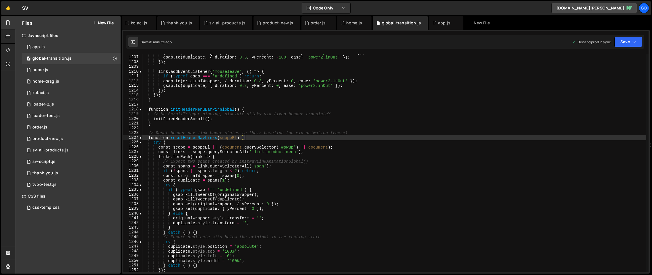
type textarea "})();"
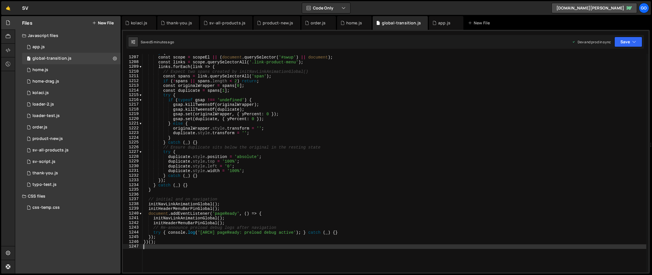
click at [254, 121] on div "try { const scope = scopeEl || ( document . querySelector ( '#swup' ) || docume…" at bounding box center [394, 164] width 504 height 228
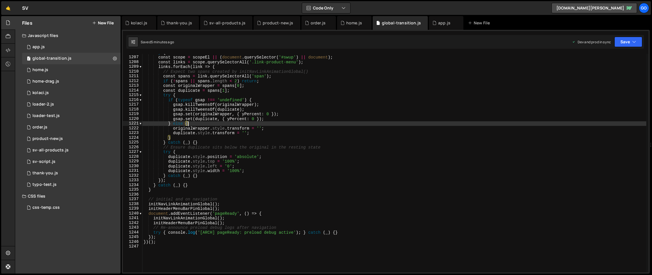
type textarea "})();"
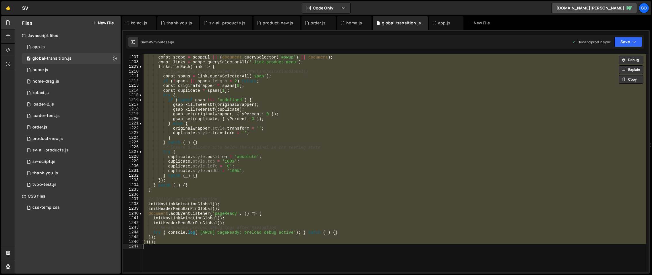
paste textarea
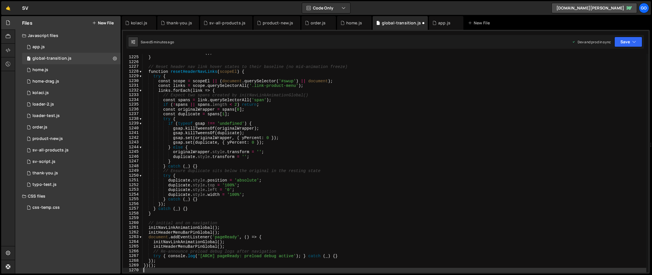
scroll to position [5796, 0]
type textarea "duplicate.style.left = '0';"
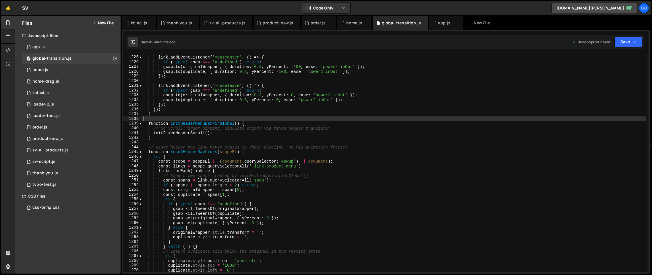
click at [272, 118] on div "link . addEventListener ( 'mouseenter' , ( ) => { if ( typeof gsap === 'undefin…" at bounding box center [394, 164] width 504 height 228
type textarea "})();"
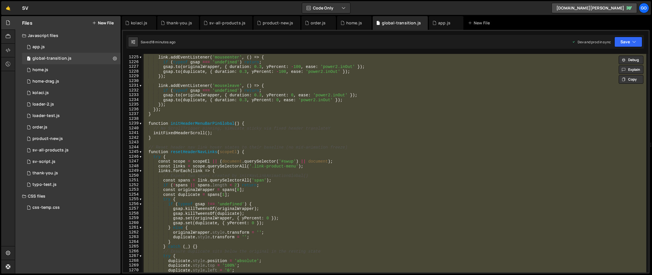
paste textarea
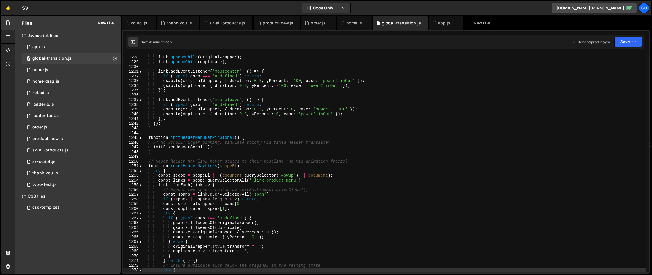
click at [280, 122] on div "link . textContent = '' ; link . appendChild ( originalWrapper ) ; link . appen…" at bounding box center [394, 164] width 504 height 228
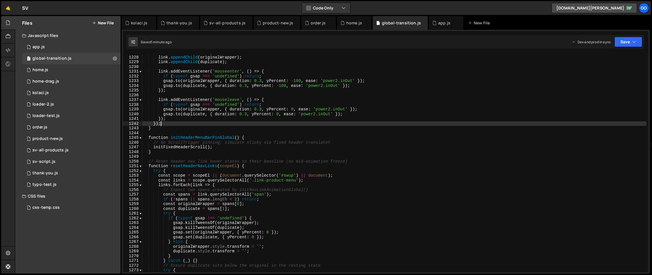
type textarea "})();"
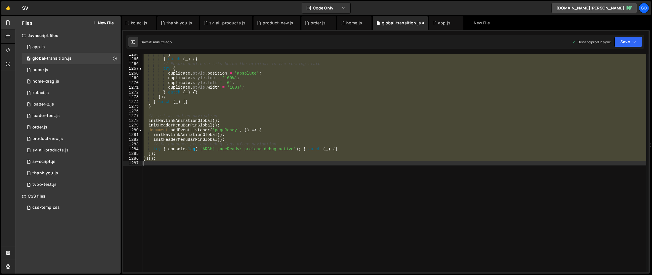
scroll to position [5984, 0]
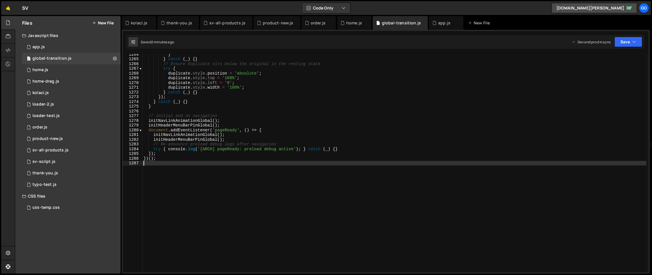
click at [309, 116] on div "} } catch ( _ ) { } // Ensure duplicate sits below the original in the resting …" at bounding box center [394, 166] width 504 height 228
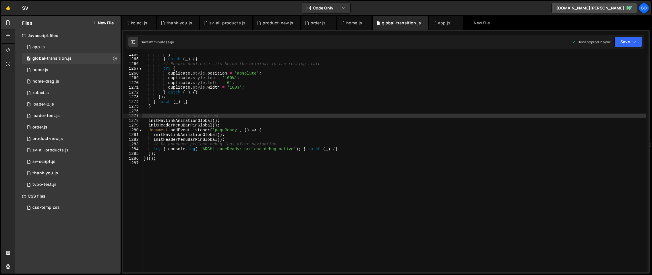
type textarea "})();"
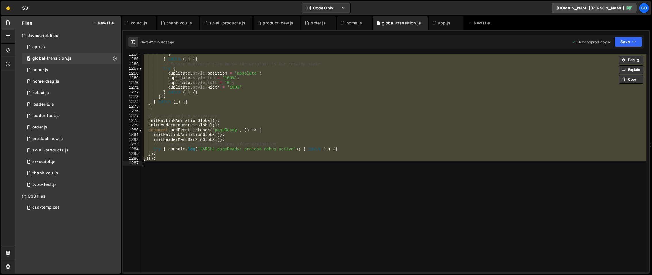
paste textarea
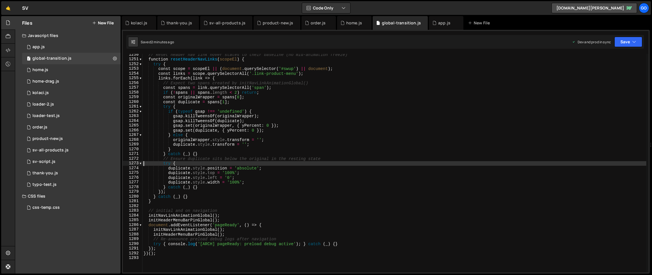
scroll to position [5917, 0]
click at [247, 104] on div "// Reset header nav link hover states to their baseline (no mid-animation freez…" at bounding box center [394, 167] width 504 height 228
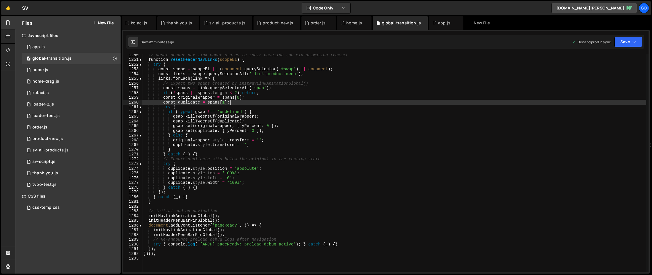
type textarea "})();"
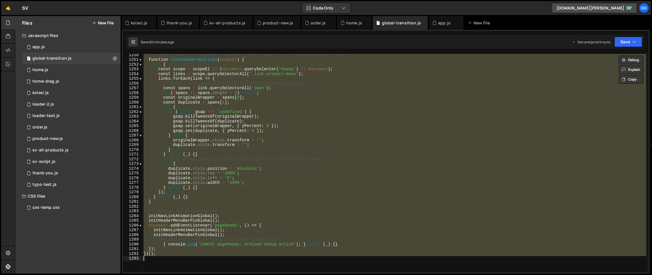
paste textarea
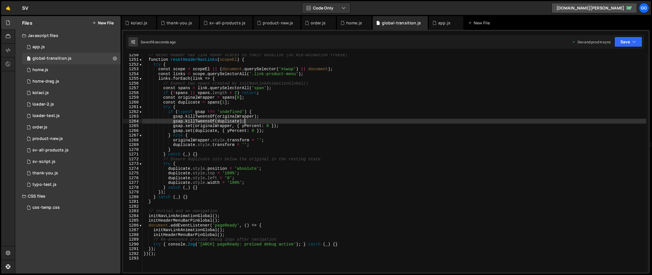
click at [244, 123] on div "// Reset header nav link hover states to their baseline (no mid-animation freez…" at bounding box center [394, 167] width 504 height 228
type textarea "})();"
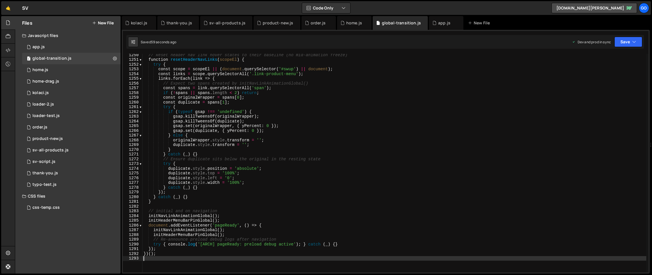
click at [297, 92] on div "// Reset header nav link hover states to their baseline (no mid-animation freez…" at bounding box center [394, 167] width 504 height 228
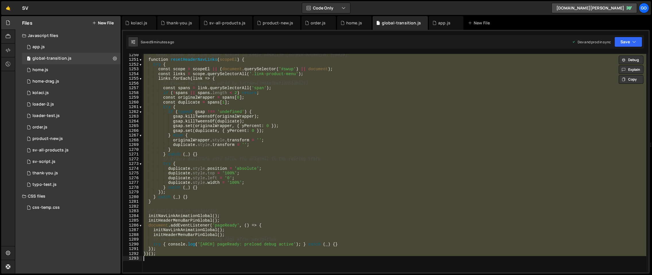
click at [316, 103] on div "// Reset header nav link hover states to their baseline (no mid-animation freez…" at bounding box center [394, 163] width 504 height 219
click at [346, 135] on div "// Reset header nav link hover states to their baseline (no mid-animation freez…" at bounding box center [394, 163] width 504 height 219
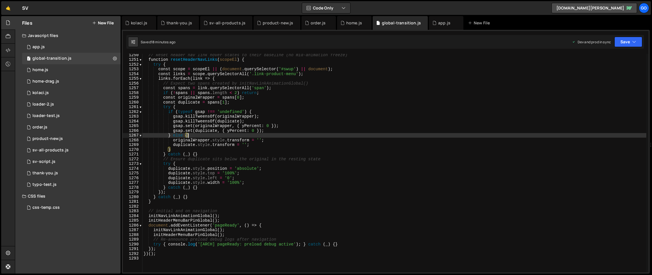
type textarea "})();"
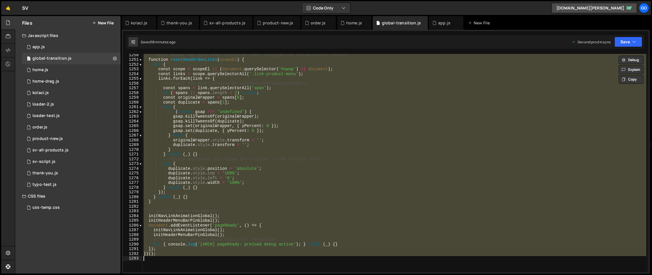
paste textarea
